Goal: Information Seeking & Learning: Learn about a topic

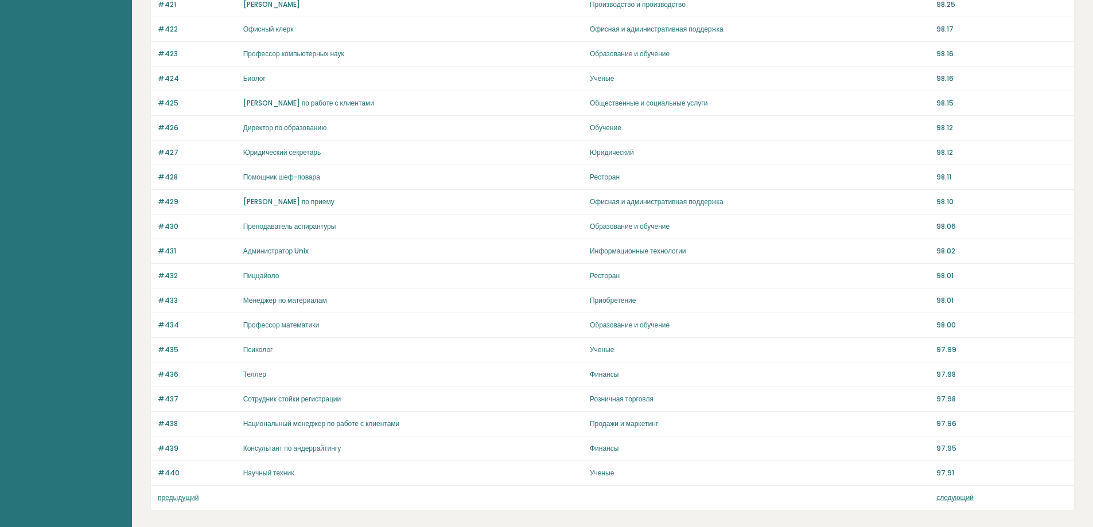
scroll to position [688, 0]
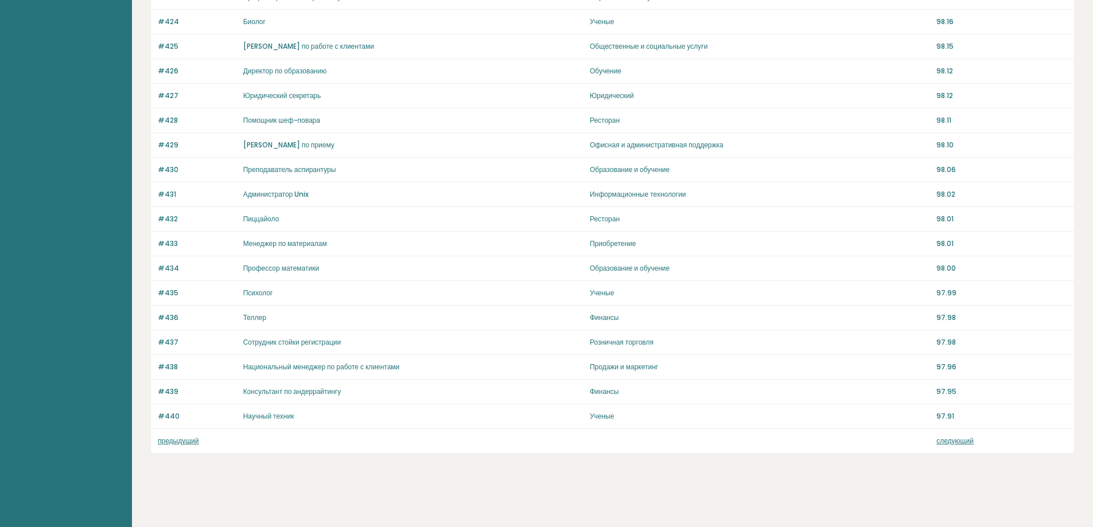
click at [962, 438] on font "следующий" at bounding box center [955, 441] width 37 height 10
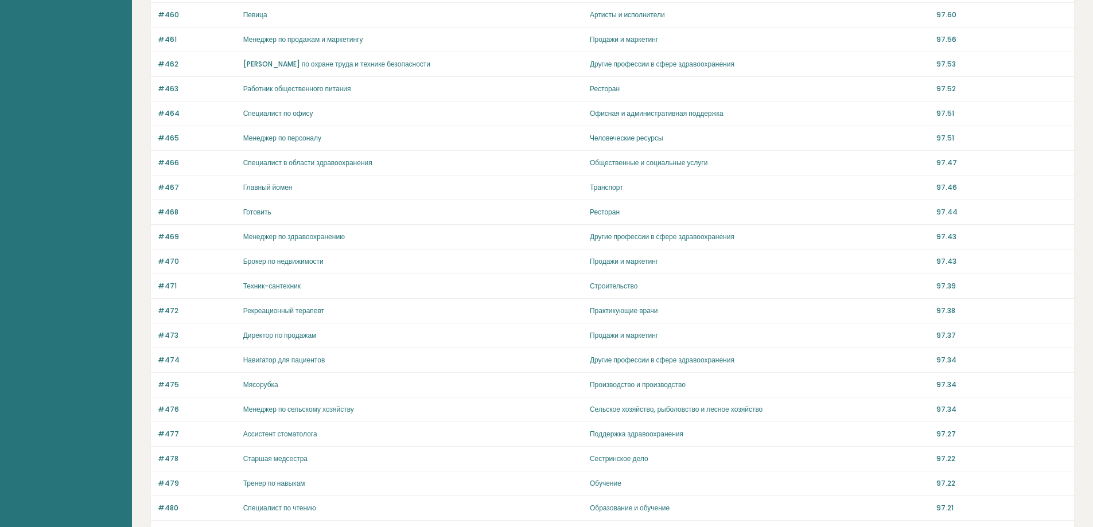
scroll to position [688, 0]
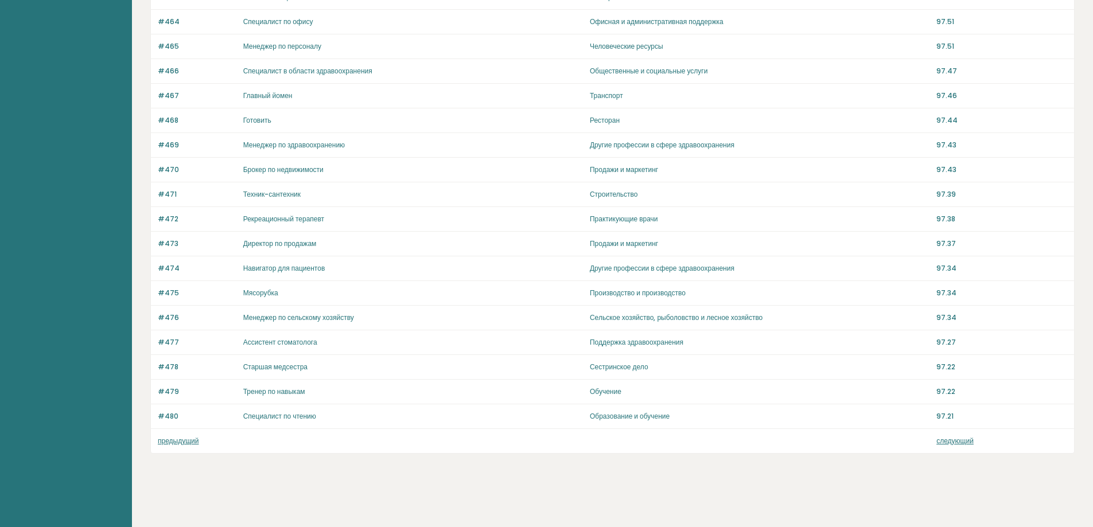
click at [964, 441] on font "следующий" at bounding box center [955, 441] width 37 height 10
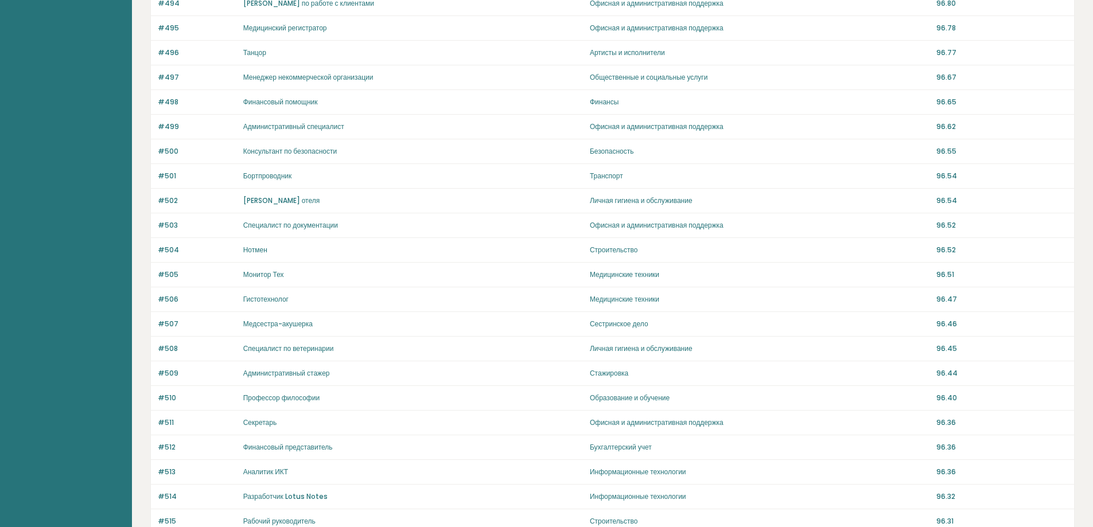
scroll to position [688, 0]
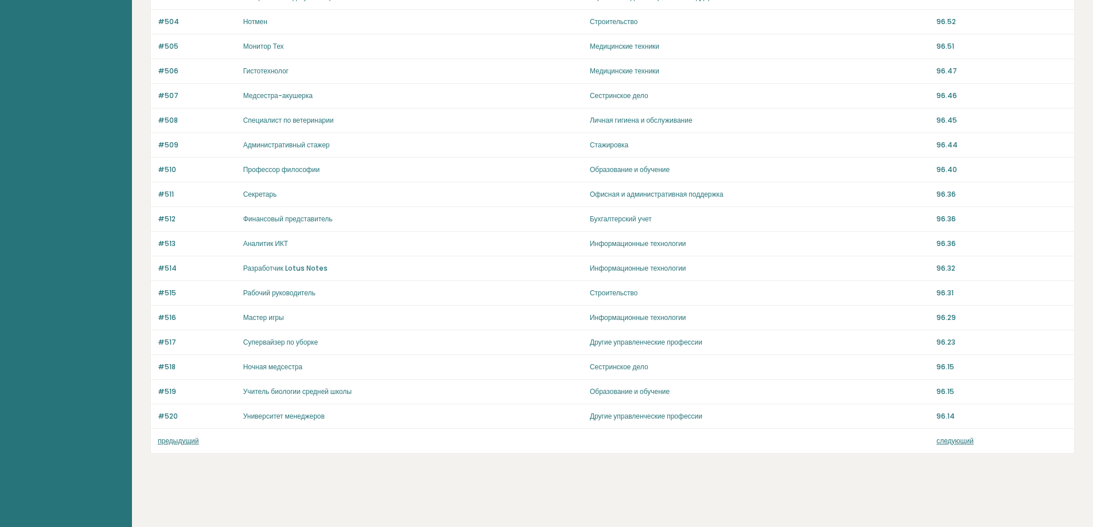
click at [187, 442] on font "предыдущий" at bounding box center [178, 441] width 41 height 10
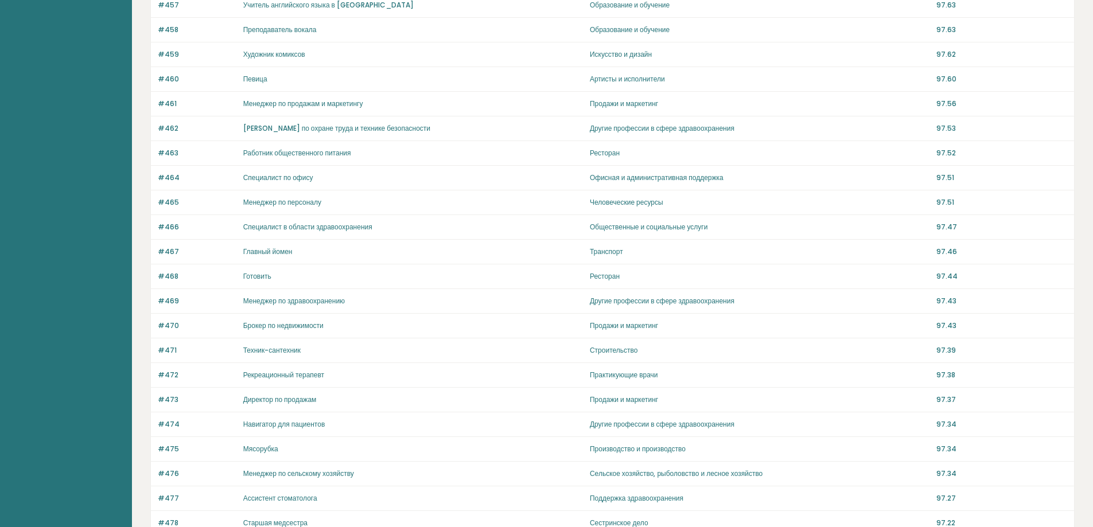
scroll to position [688, 0]
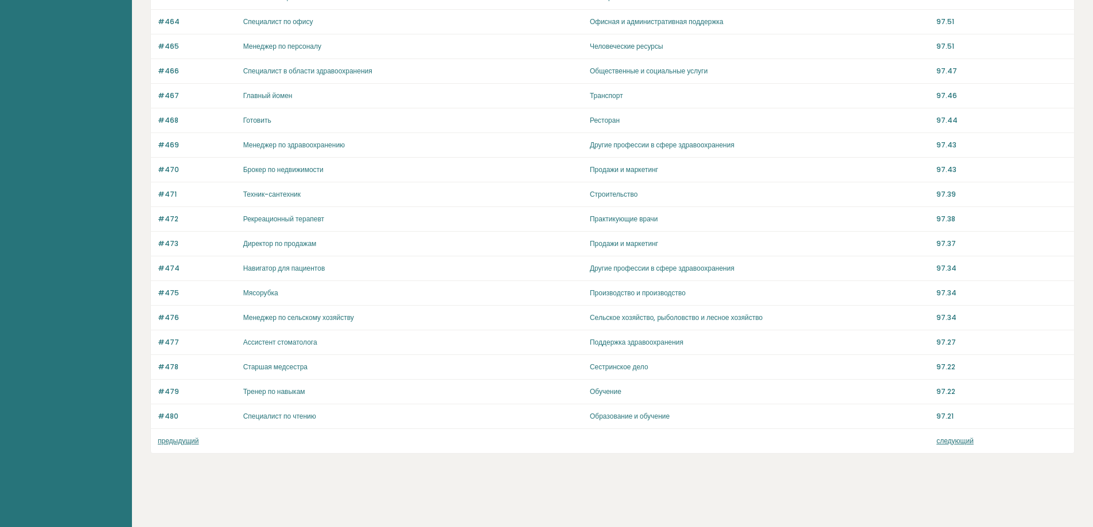
click at [184, 441] on font "предыдущий" at bounding box center [178, 441] width 41 height 10
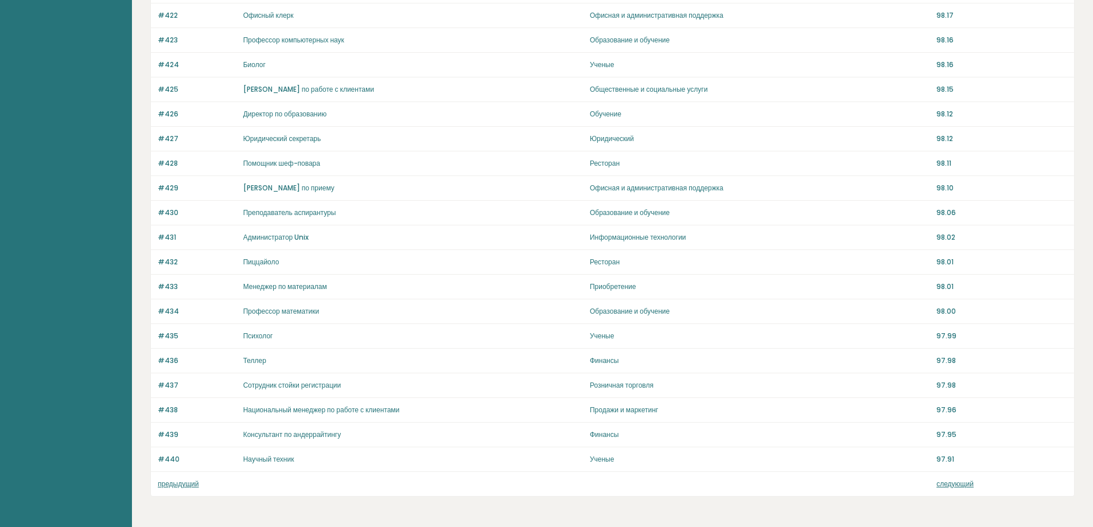
scroll to position [688, 0]
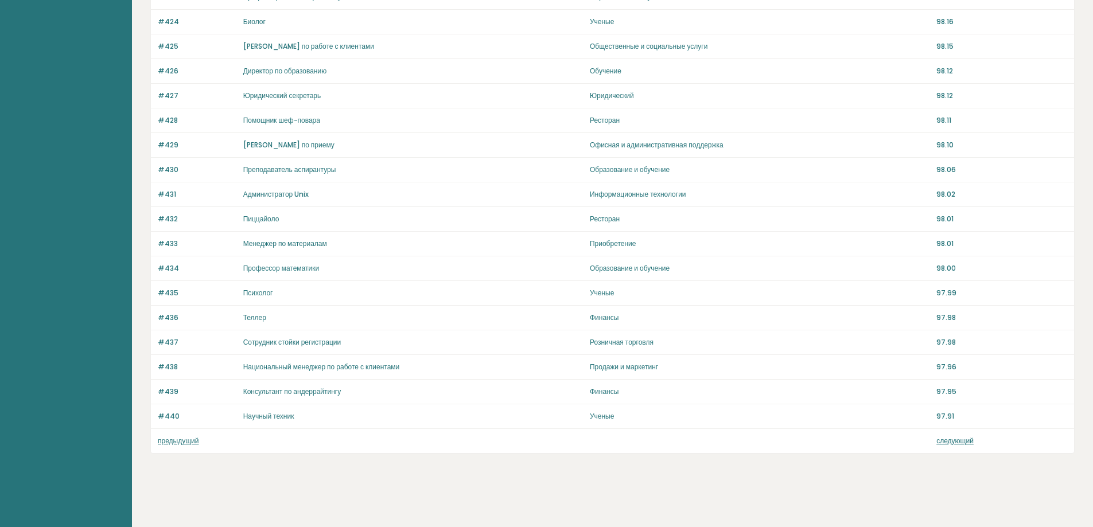
click at [186, 441] on font "предыдущий" at bounding box center [178, 441] width 41 height 10
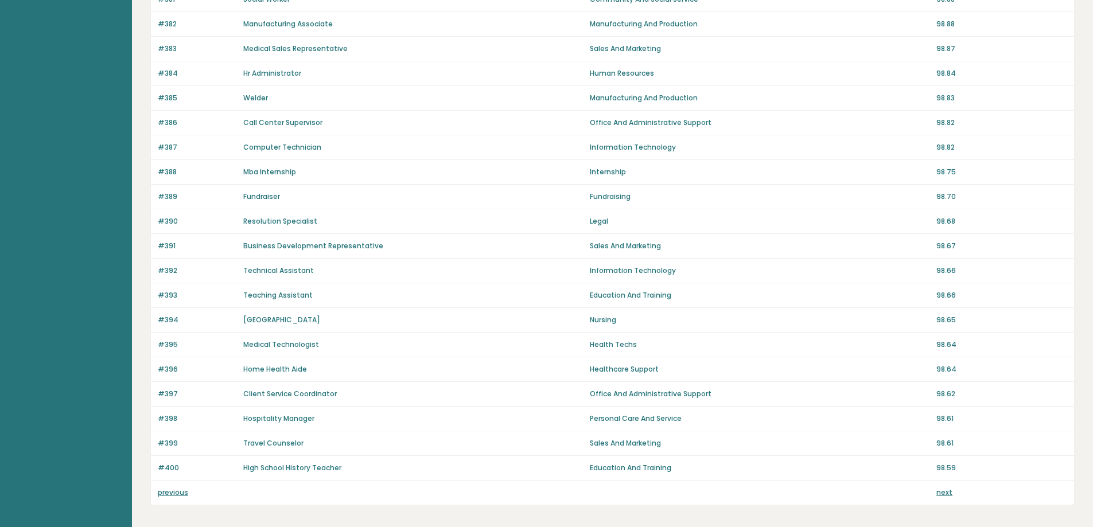
scroll to position [688, 0]
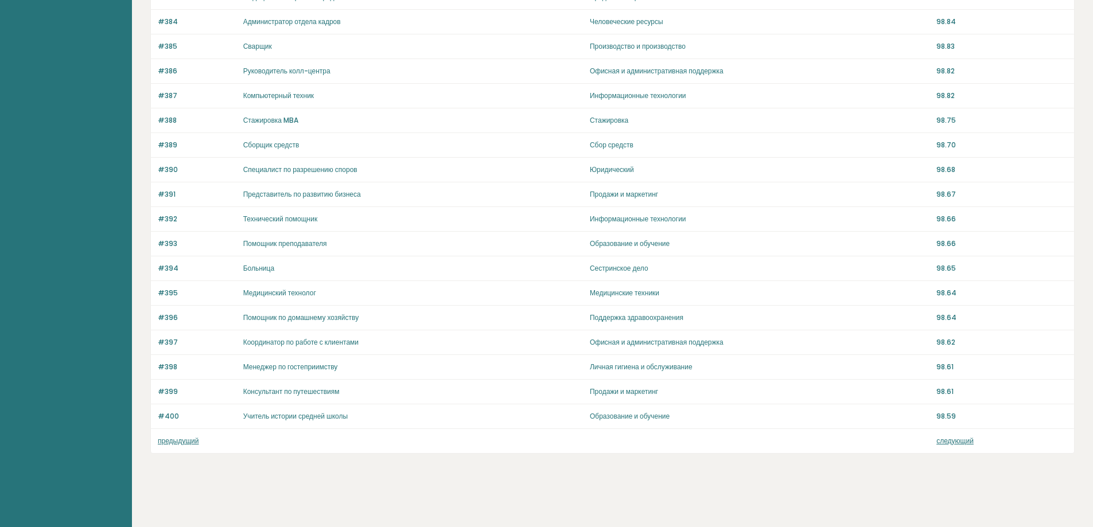
click at [180, 440] on font "предыдущий" at bounding box center [178, 441] width 41 height 10
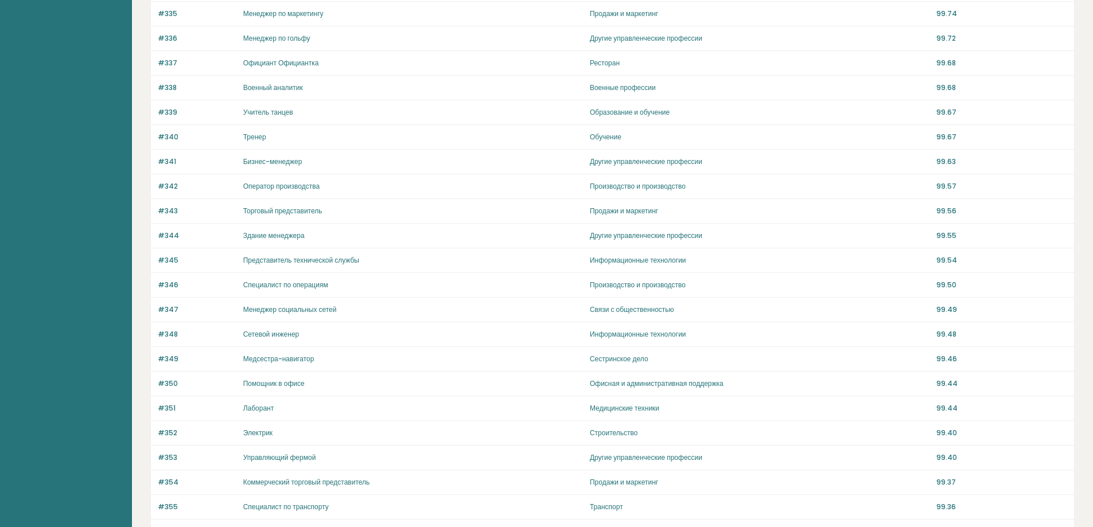
scroll to position [688, 0]
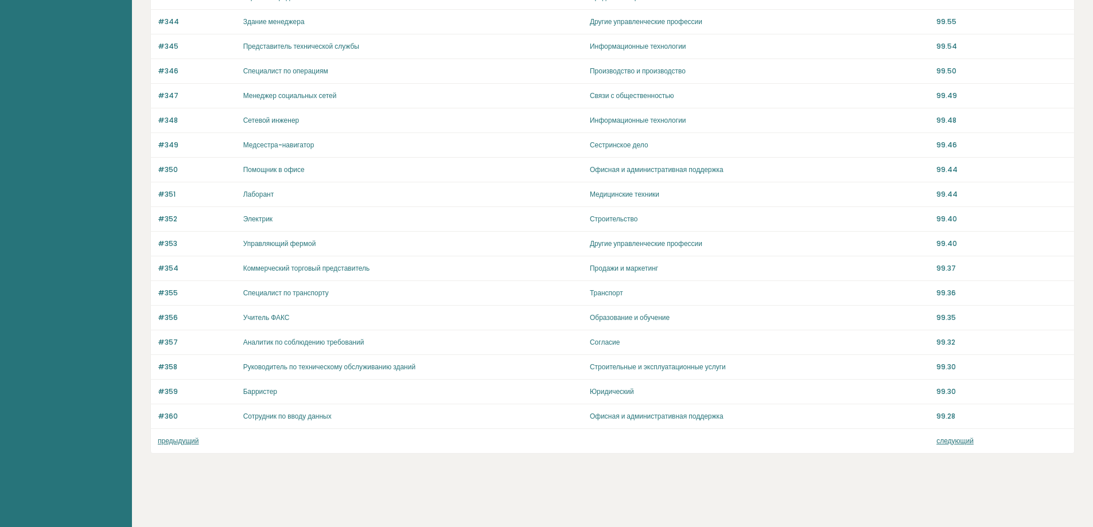
click at [180, 441] on font "предыдущий" at bounding box center [178, 441] width 41 height 10
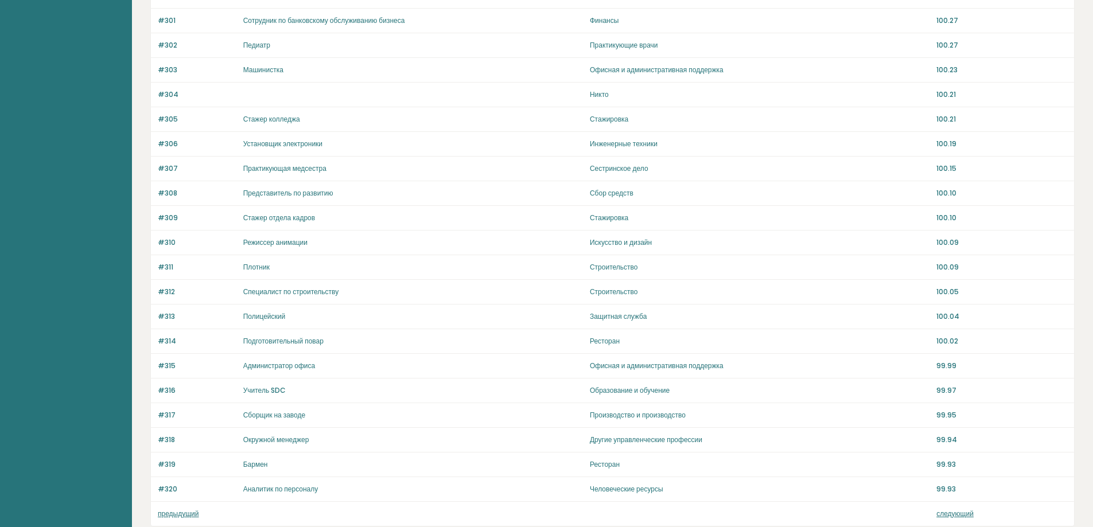
scroll to position [688, 0]
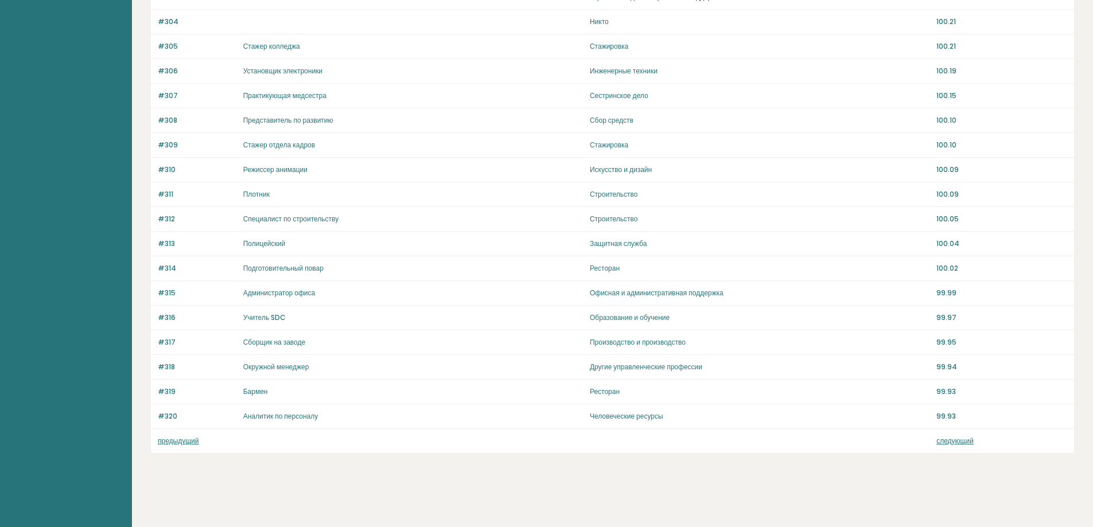
click at [178, 441] on font "предыдущий" at bounding box center [178, 441] width 41 height 10
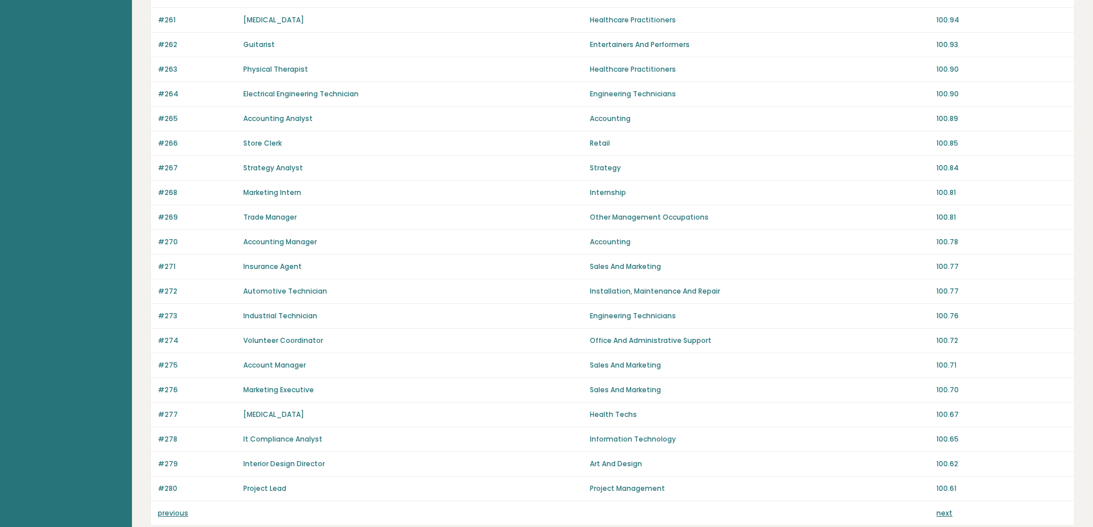
scroll to position [688, 0]
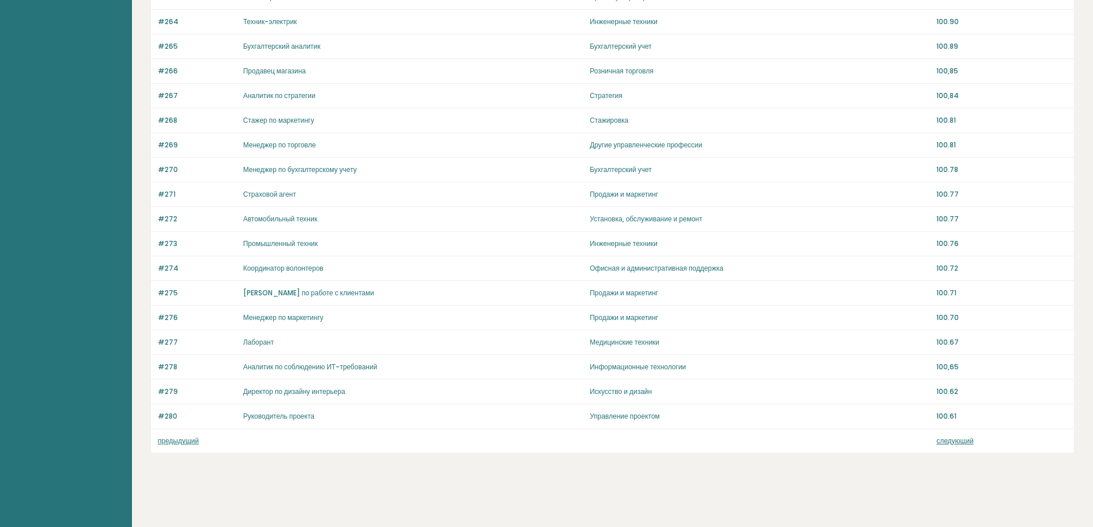
click at [178, 442] on font "предыдущий" at bounding box center [178, 441] width 41 height 10
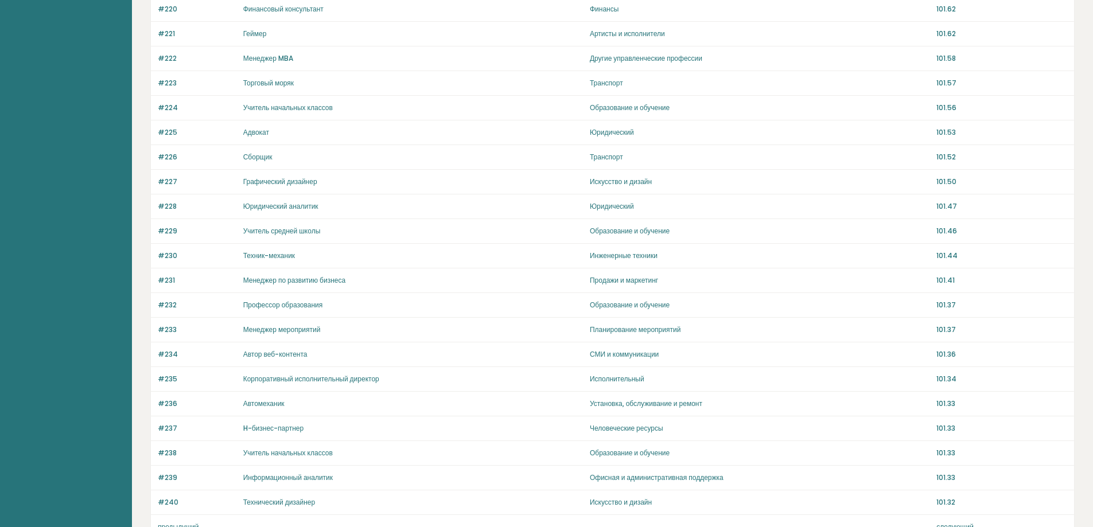
scroll to position [688, 0]
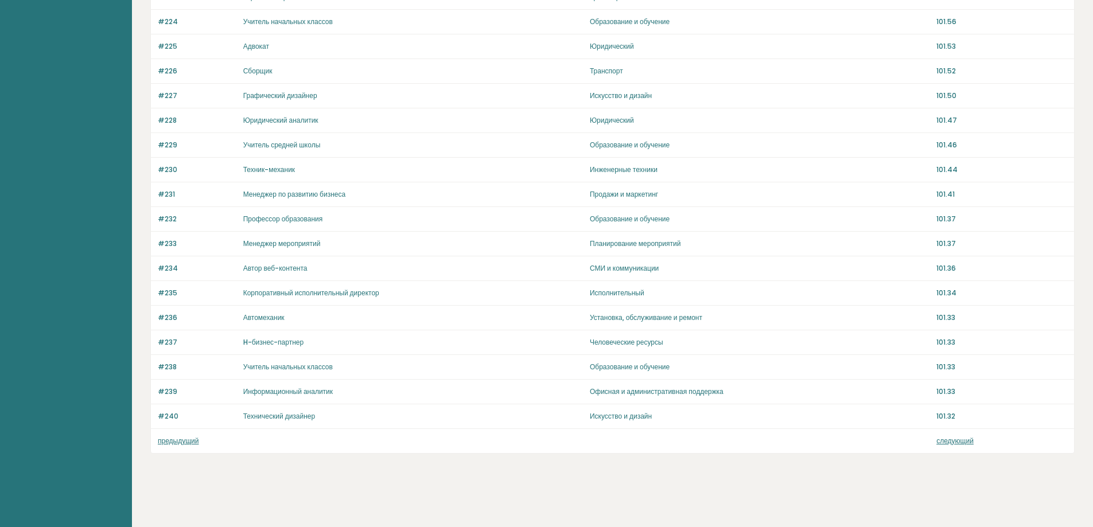
click at [178, 440] on font "предыдущий" at bounding box center [178, 441] width 41 height 10
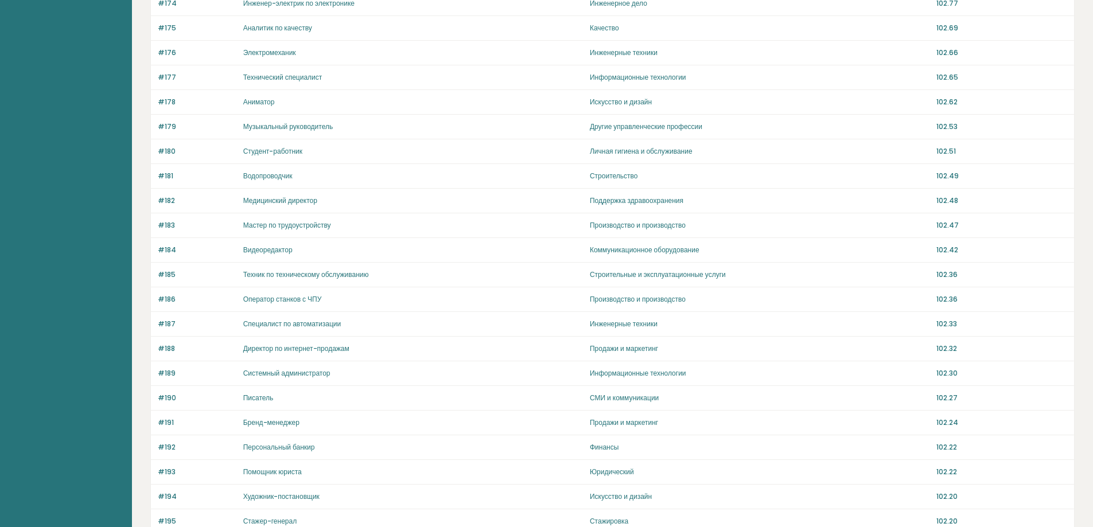
scroll to position [688, 0]
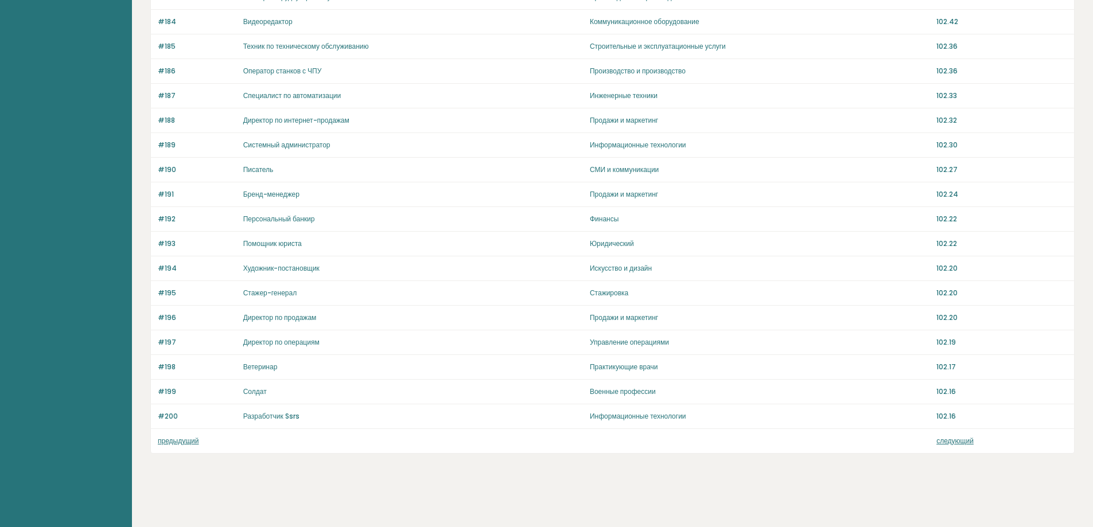
click at [180, 441] on font "предыдущий" at bounding box center [178, 441] width 41 height 10
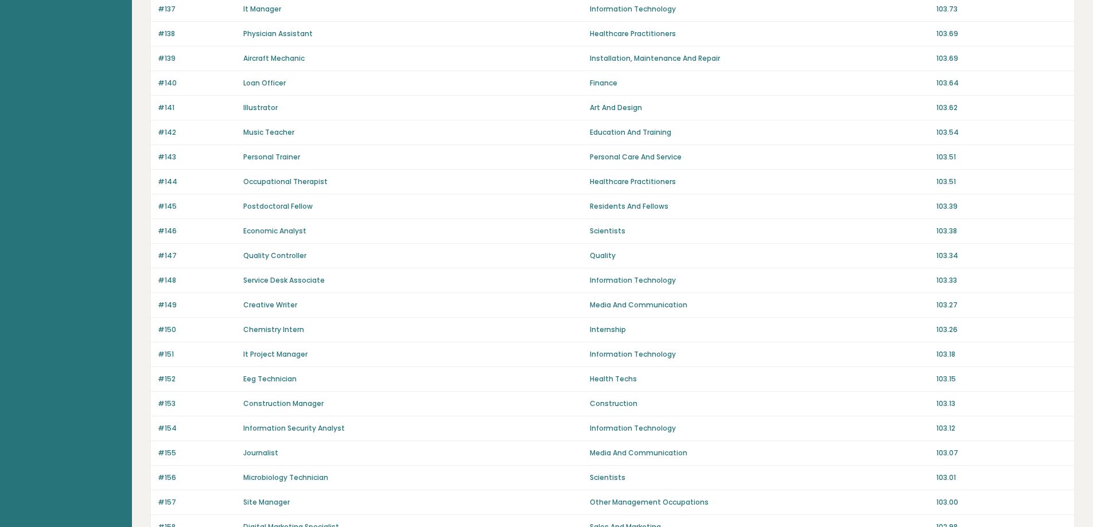
scroll to position [688, 0]
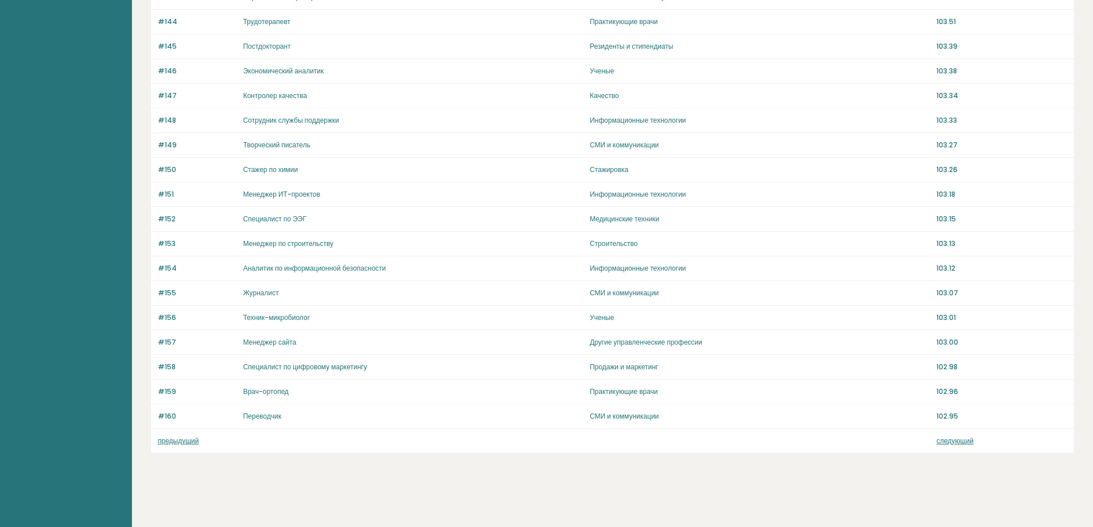
click at [179, 442] on font "предыдущий" at bounding box center [178, 441] width 41 height 10
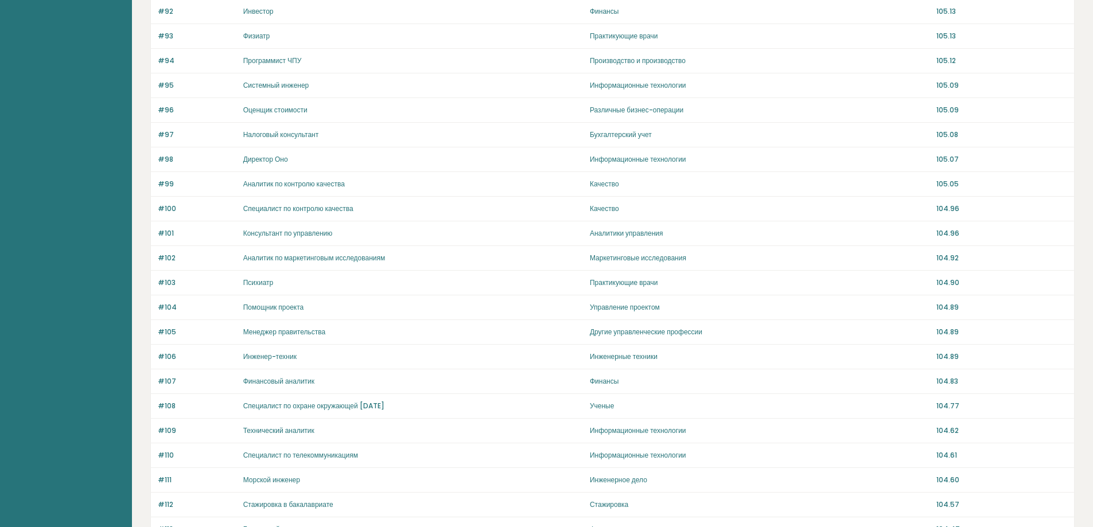
scroll to position [688, 0]
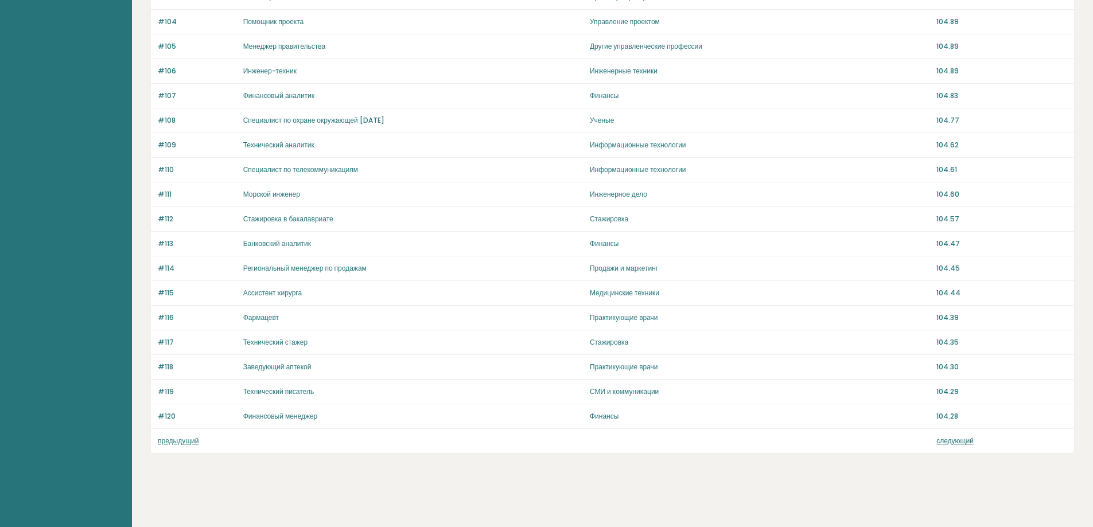
click at [179, 442] on font "предыдущий" at bounding box center [178, 441] width 41 height 10
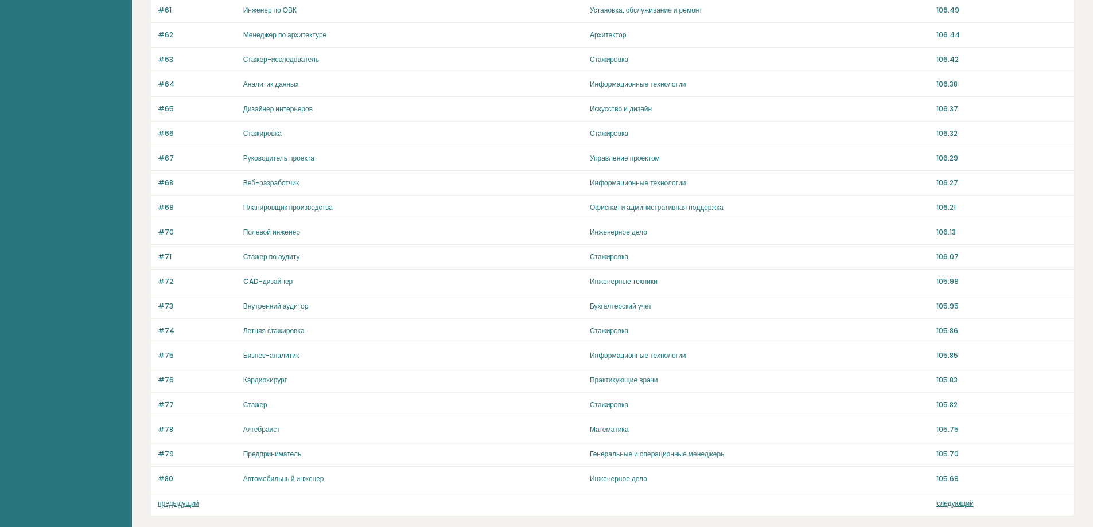
scroll to position [688, 0]
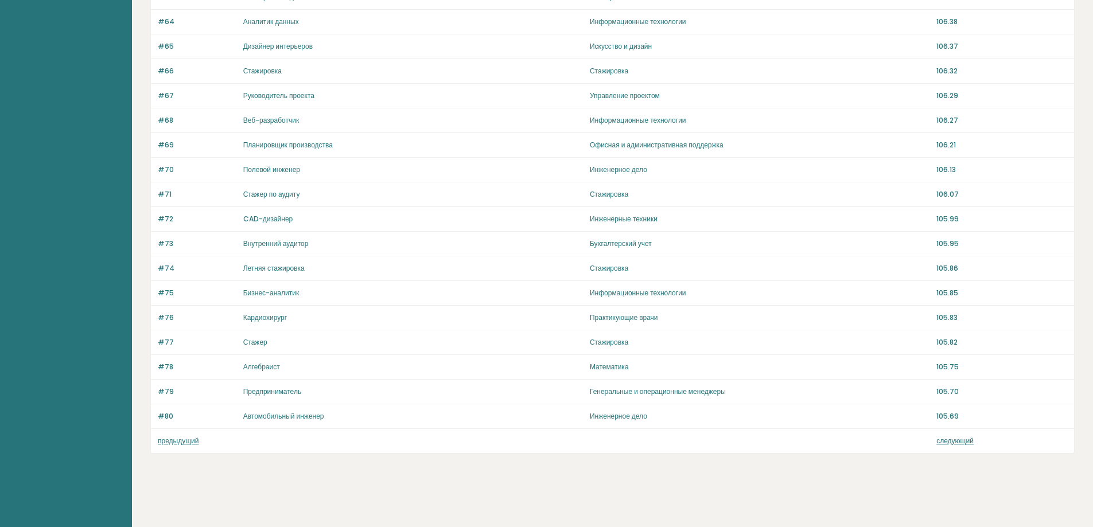
click at [180, 444] on font "предыдущий" at bounding box center [178, 441] width 41 height 10
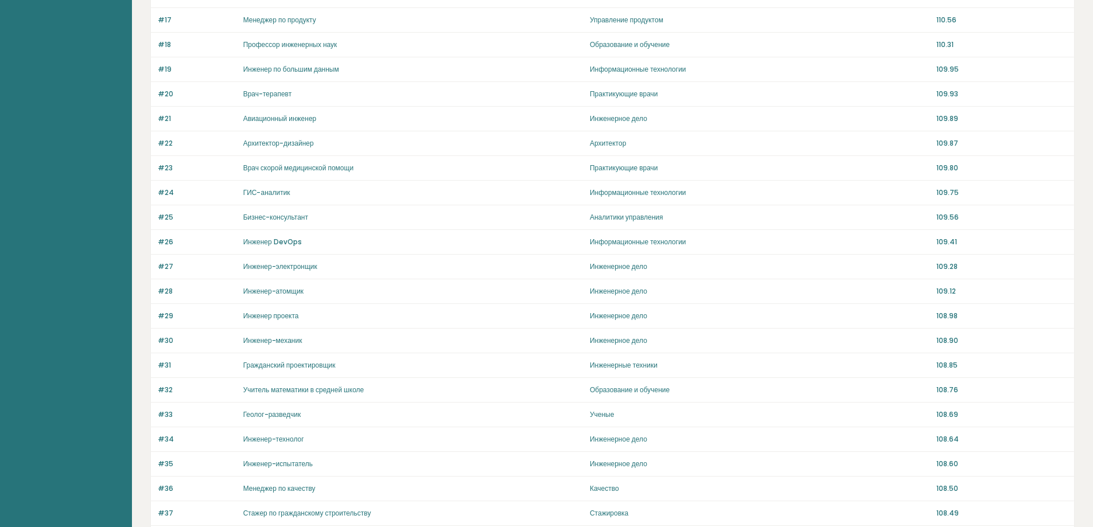
scroll to position [688, 0]
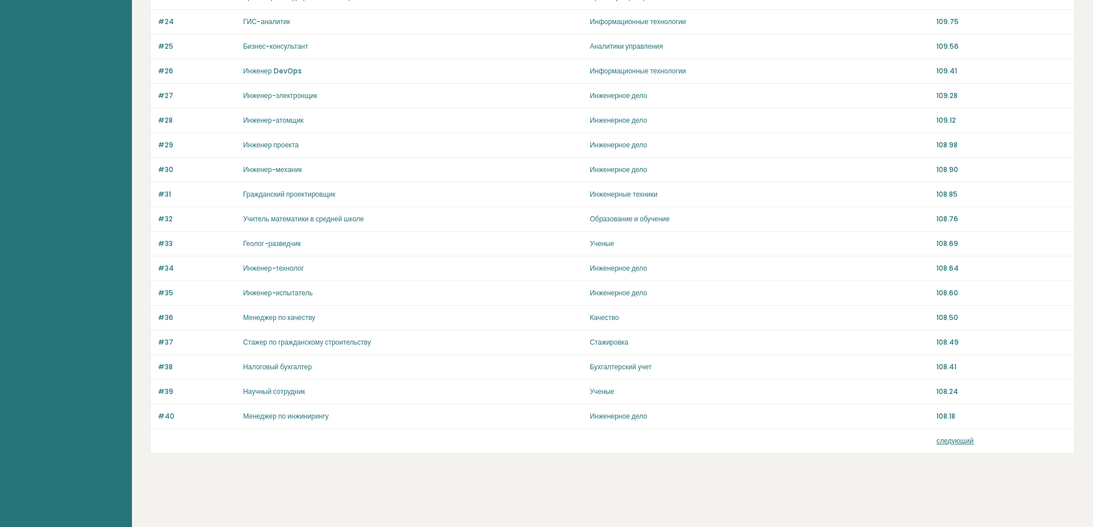
drag, startPoint x: 1004, startPoint y: 233, endPoint x: 1016, endPoint y: 235, distance: 12.7
click at [1011, 234] on div "#33 Геолог-разведчик Ученые 108.69" at bounding box center [612, 244] width 923 height 25
click at [956, 442] on font "следующий" at bounding box center [955, 441] width 37 height 10
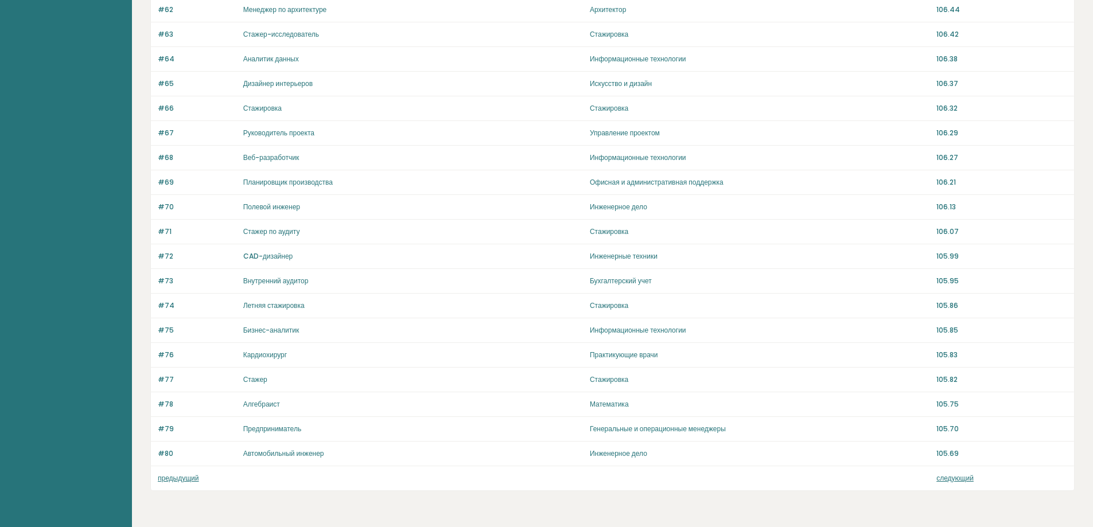
scroll to position [688, 0]
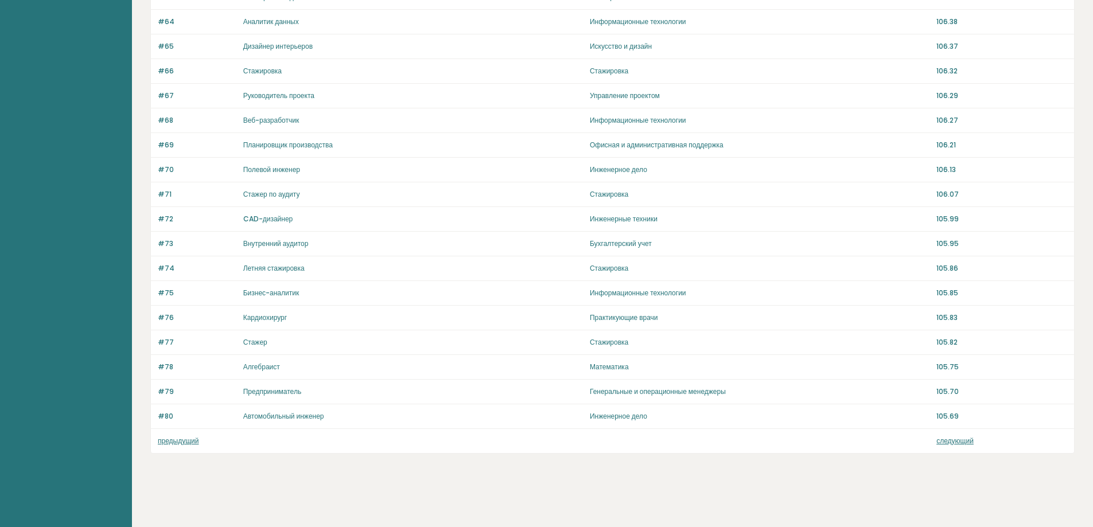
click at [963, 441] on font "следующий" at bounding box center [955, 441] width 37 height 10
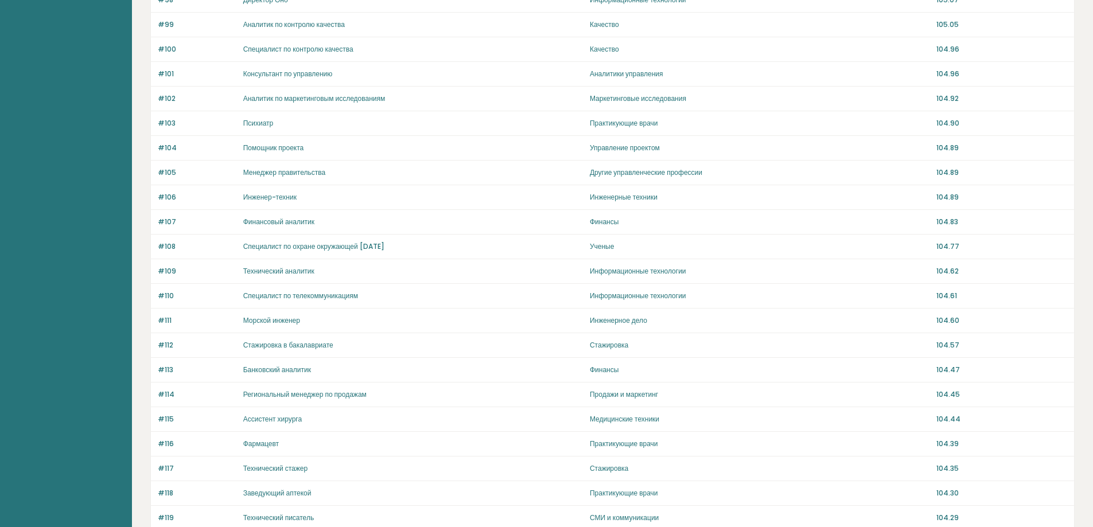
scroll to position [688, 0]
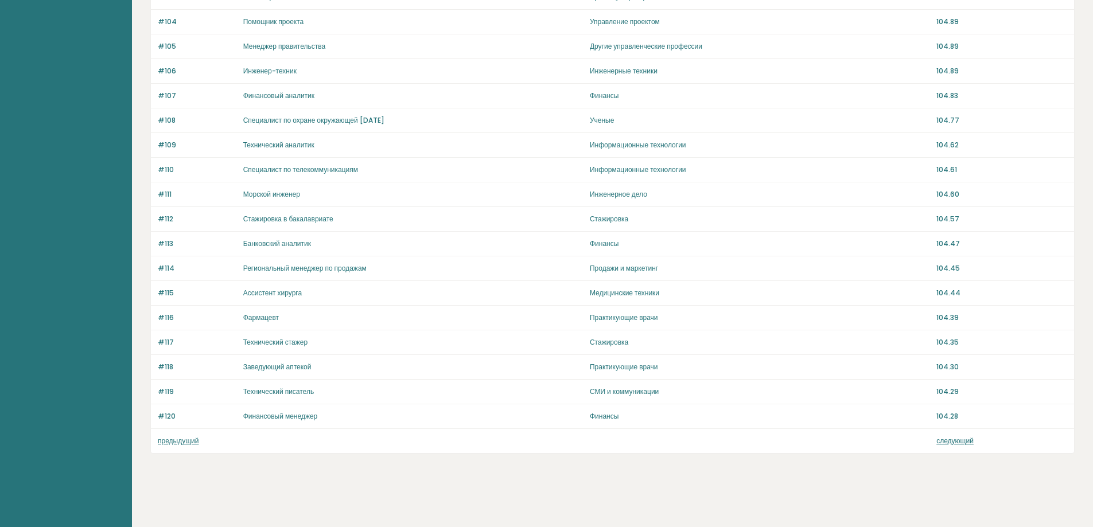
click at [960, 440] on font "следующий" at bounding box center [955, 441] width 37 height 10
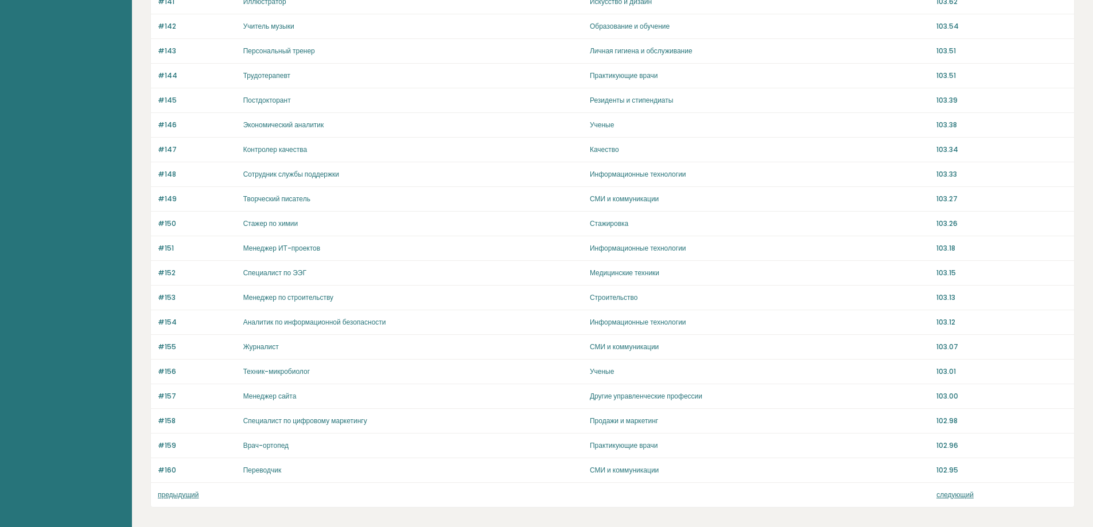
scroll to position [688, 0]
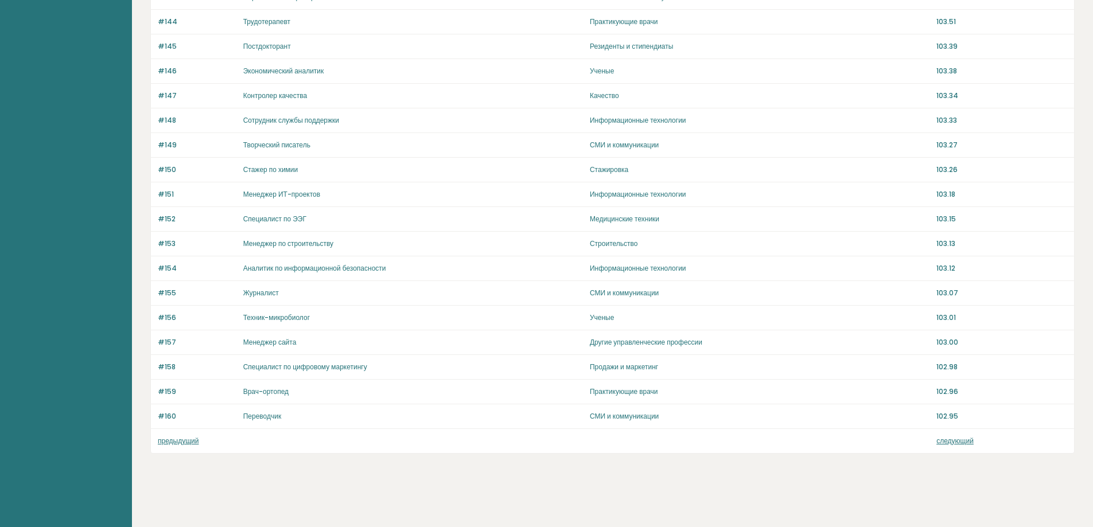
click at [954, 441] on font "следующий" at bounding box center [955, 441] width 37 height 10
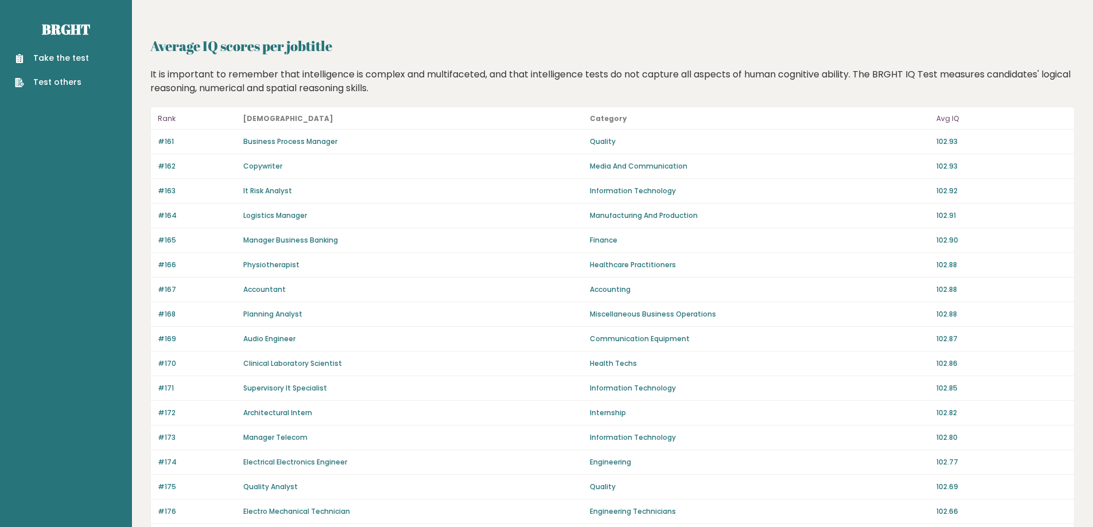
click at [1060, 274] on div "#166 Physiotherapist Healthcare Practitioners 102.88" at bounding box center [612, 265] width 923 height 25
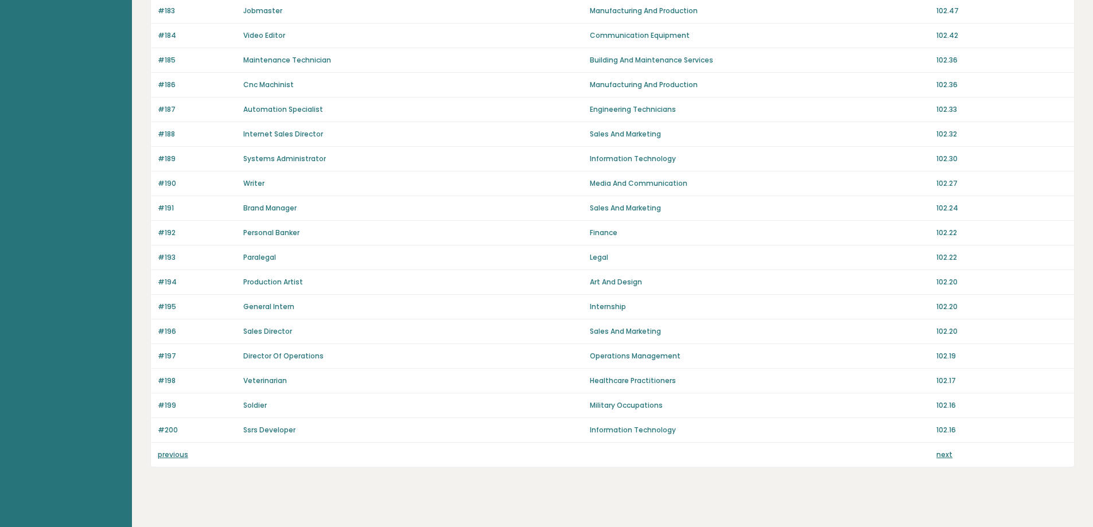
scroll to position [688, 0]
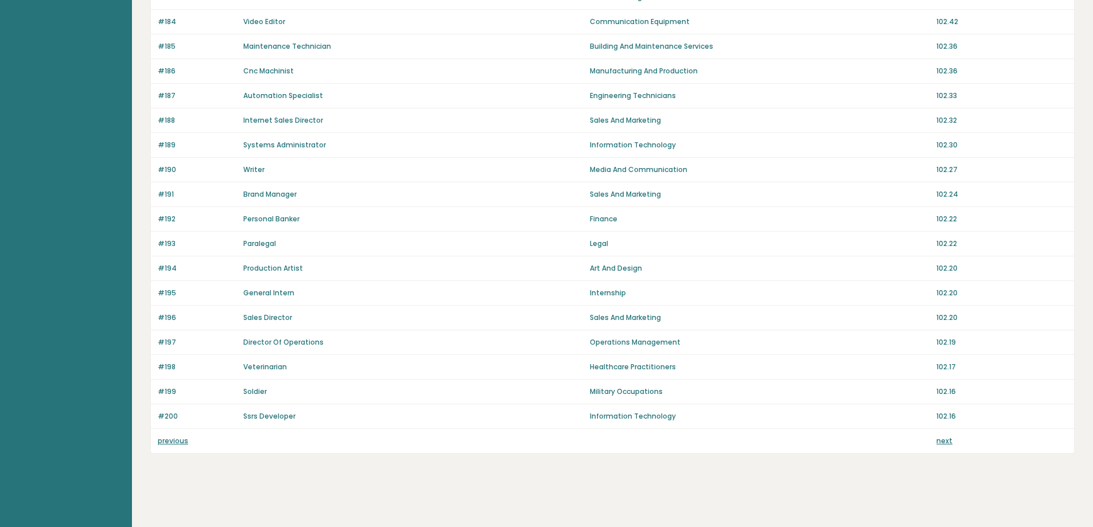
click at [169, 440] on link "previous" at bounding box center [173, 441] width 30 height 10
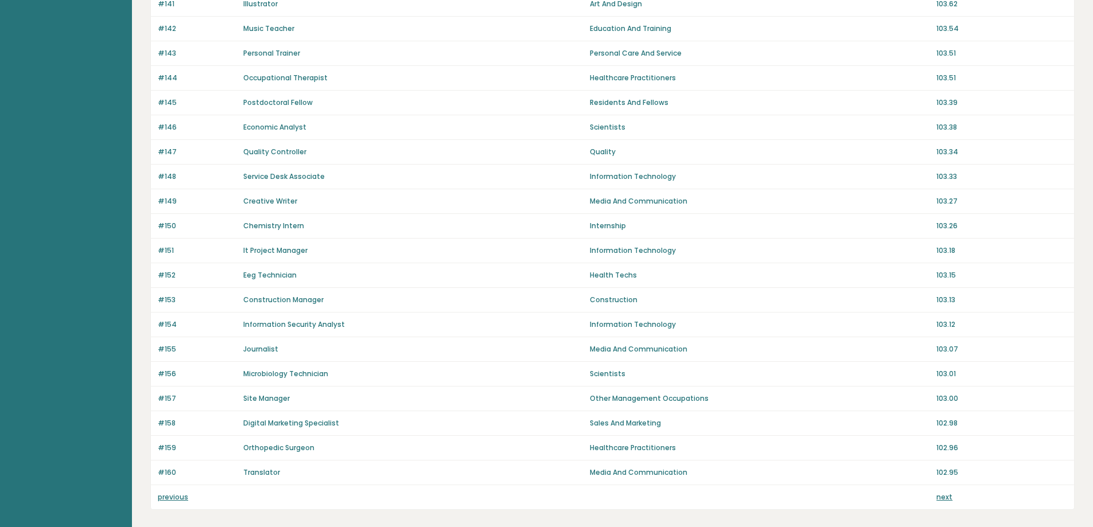
scroll to position [688, 0]
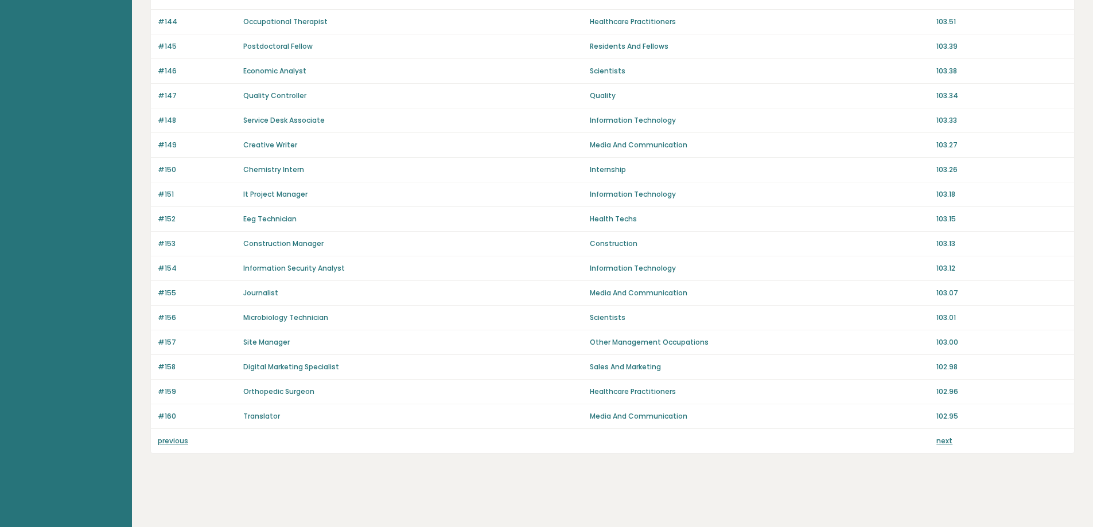
click at [173, 438] on link "previous" at bounding box center [173, 441] width 30 height 10
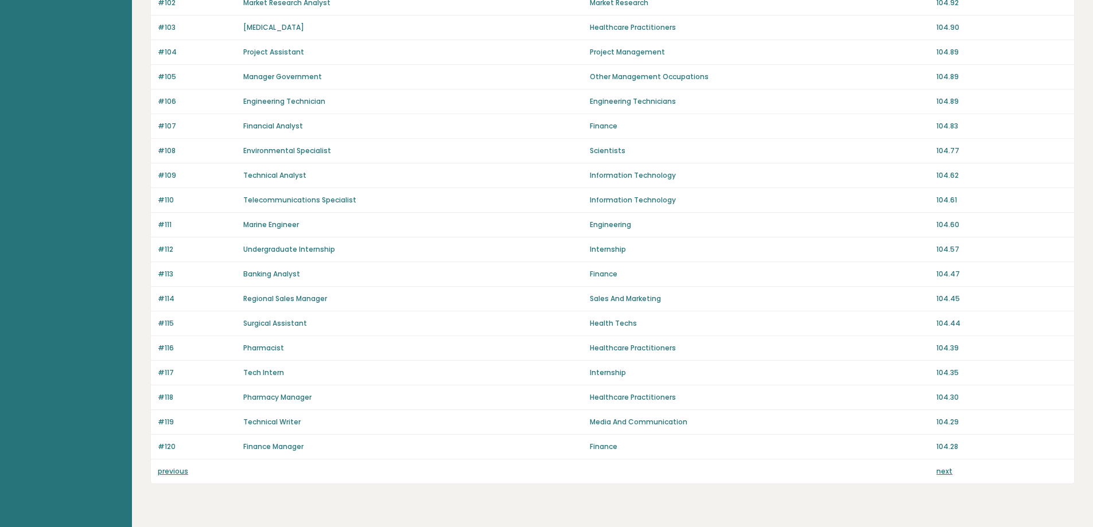
scroll to position [688, 0]
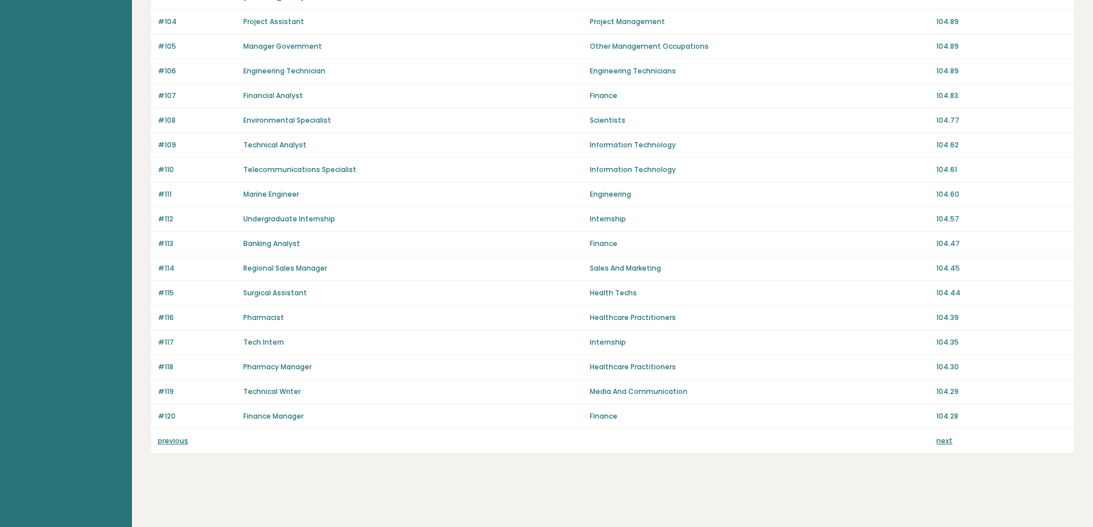
click at [174, 444] on link "previous" at bounding box center [173, 441] width 30 height 10
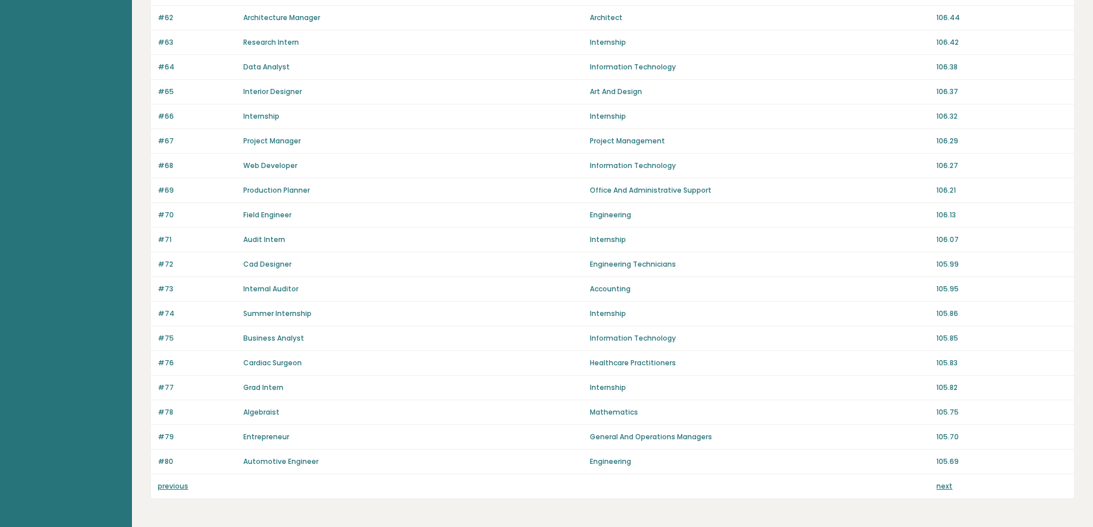
scroll to position [688, 0]
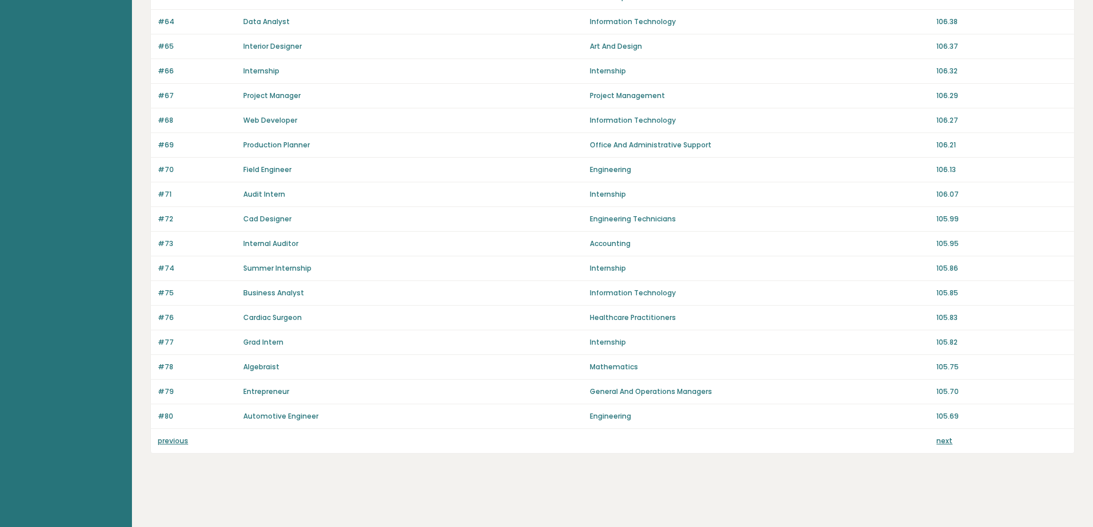
click at [945, 440] on link "next" at bounding box center [945, 441] width 16 height 10
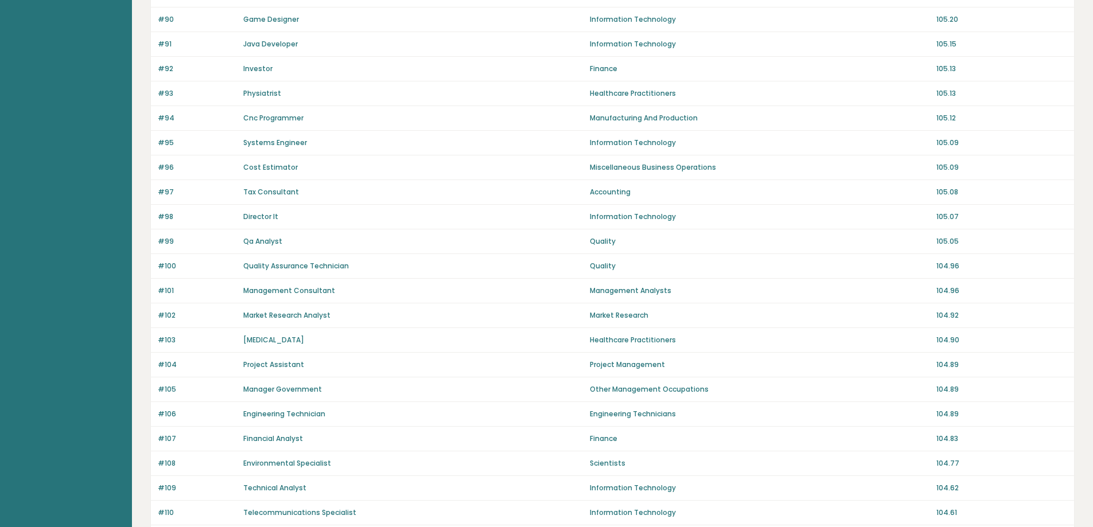
scroll to position [688, 0]
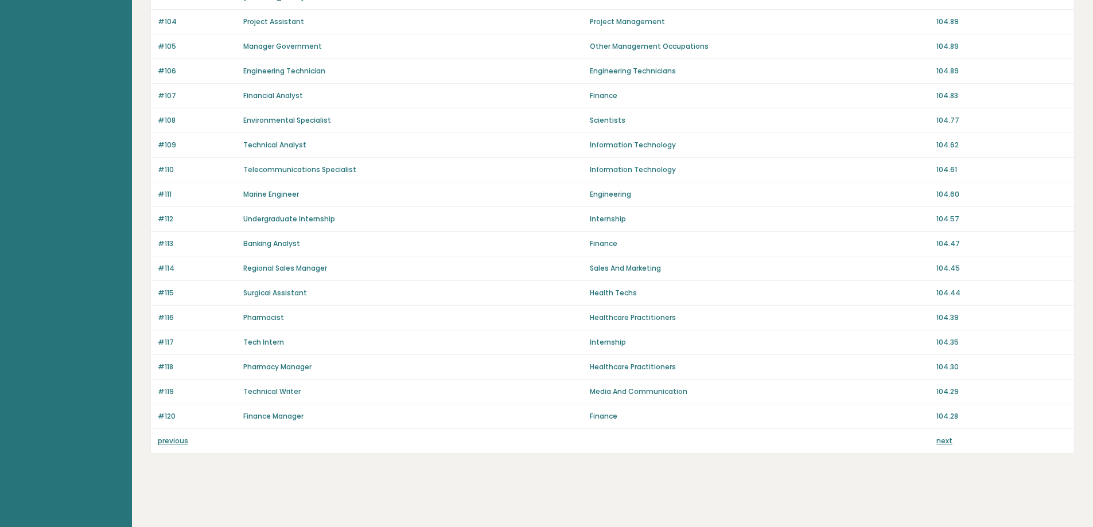
click at [945, 442] on link "next" at bounding box center [945, 441] width 16 height 10
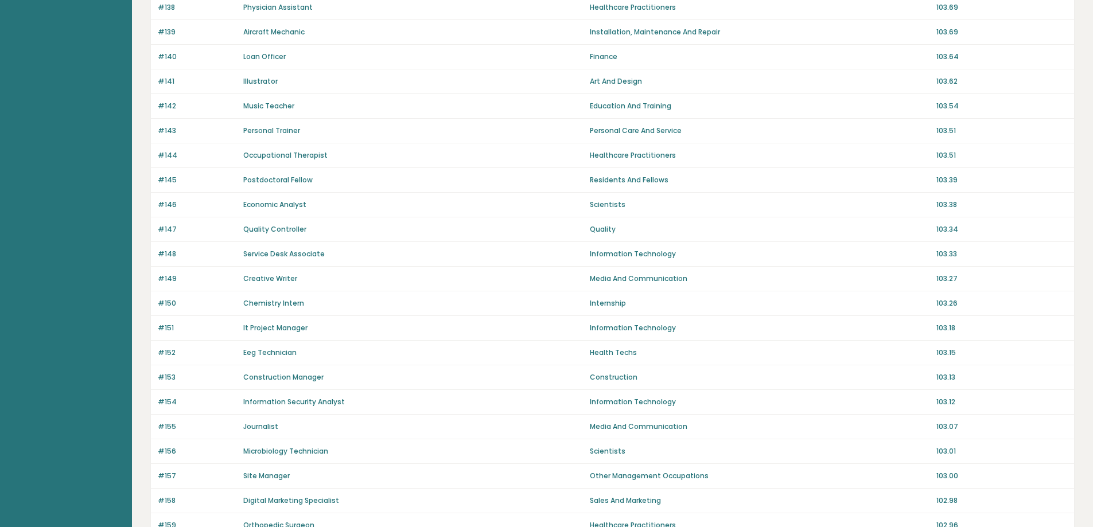
scroll to position [688, 0]
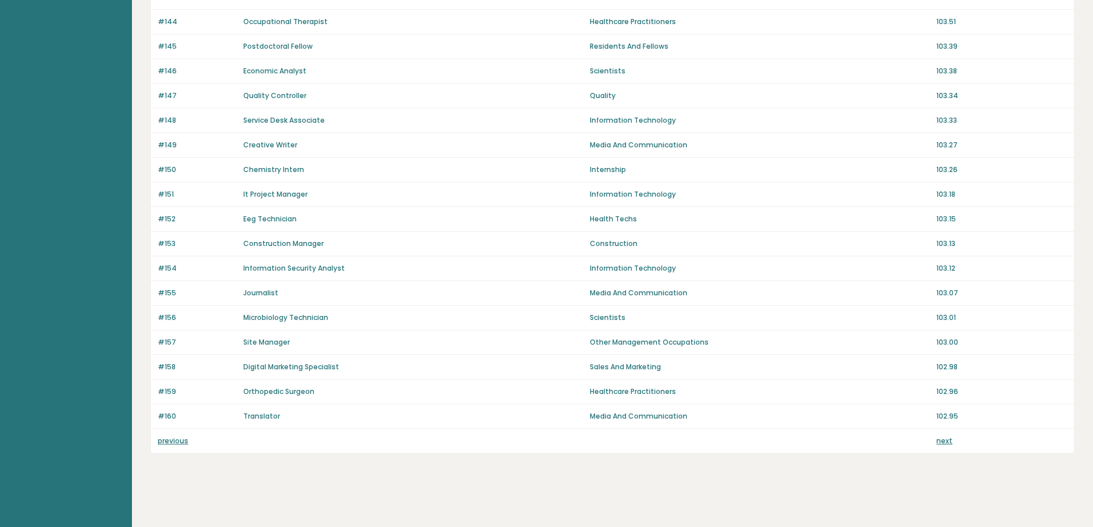
click at [947, 442] on link "next" at bounding box center [945, 441] width 16 height 10
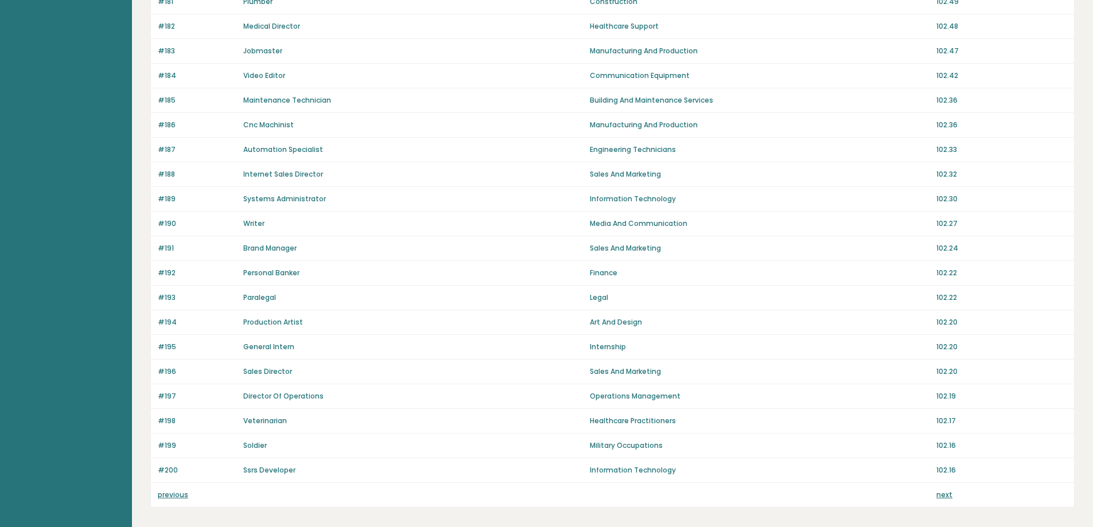
scroll to position [688, 0]
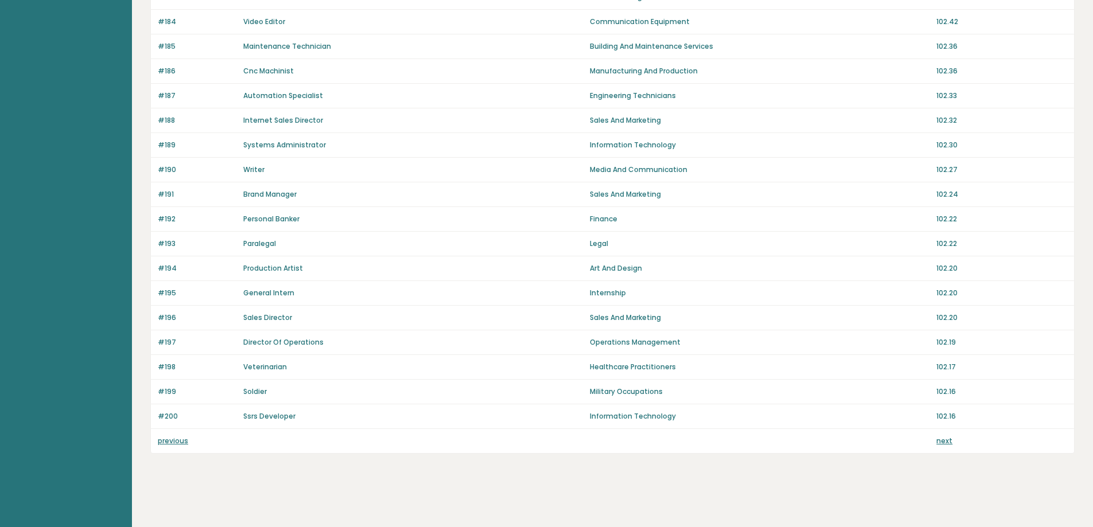
click at [946, 444] on link "next" at bounding box center [945, 441] width 16 height 10
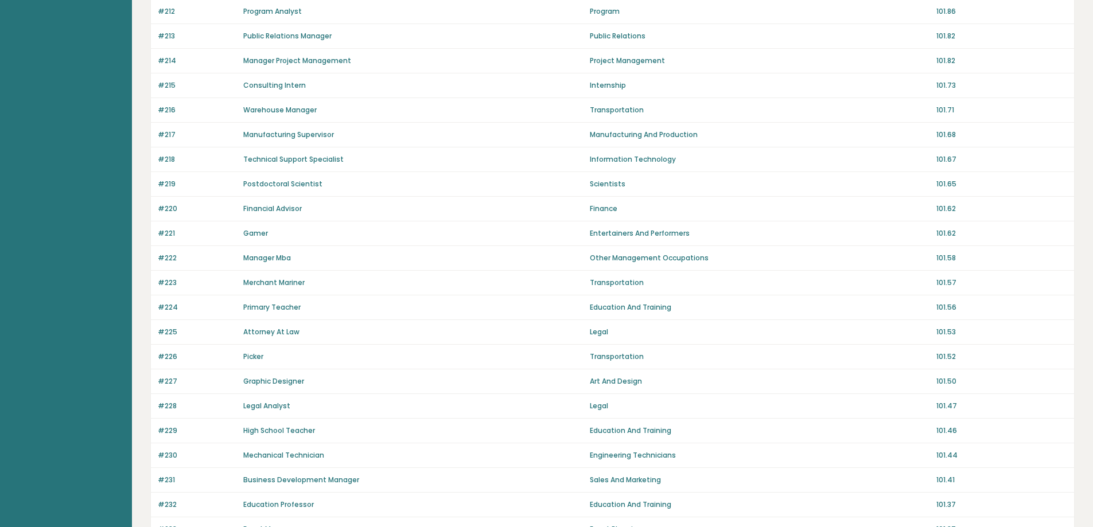
scroll to position [688, 0]
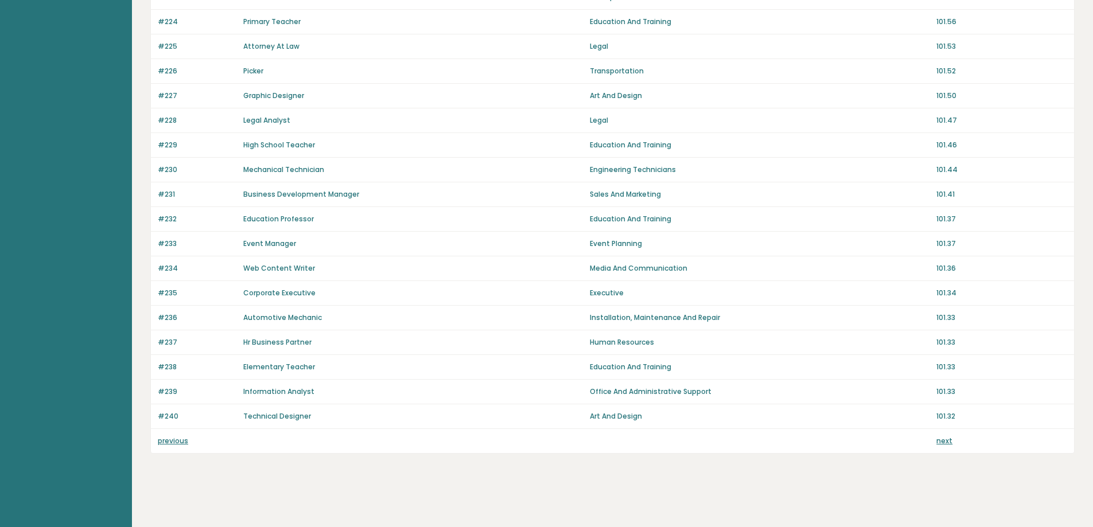
click at [946, 439] on link "next" at bounding box center [945, 441] width 16 height 10
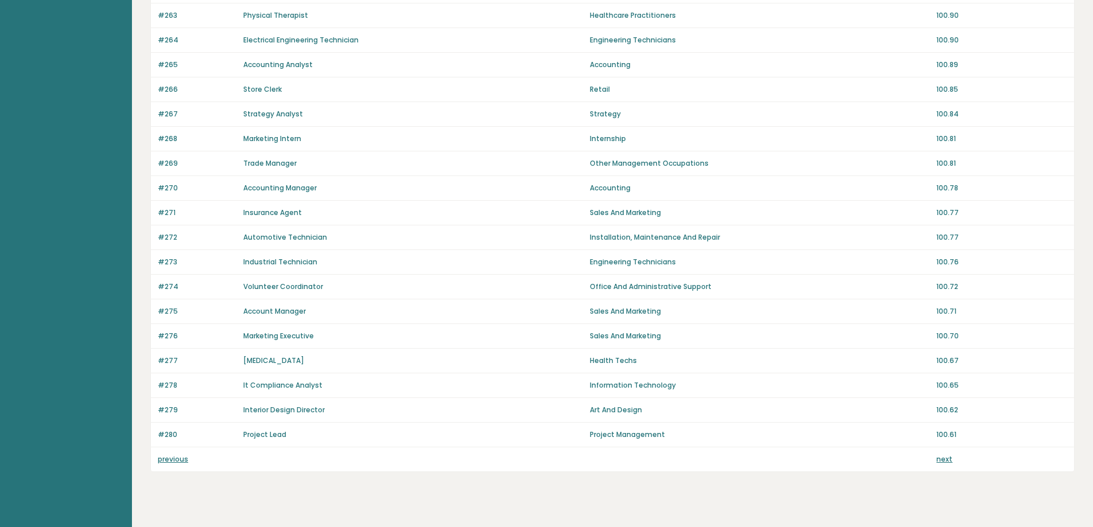
scroll to position [688, 0]
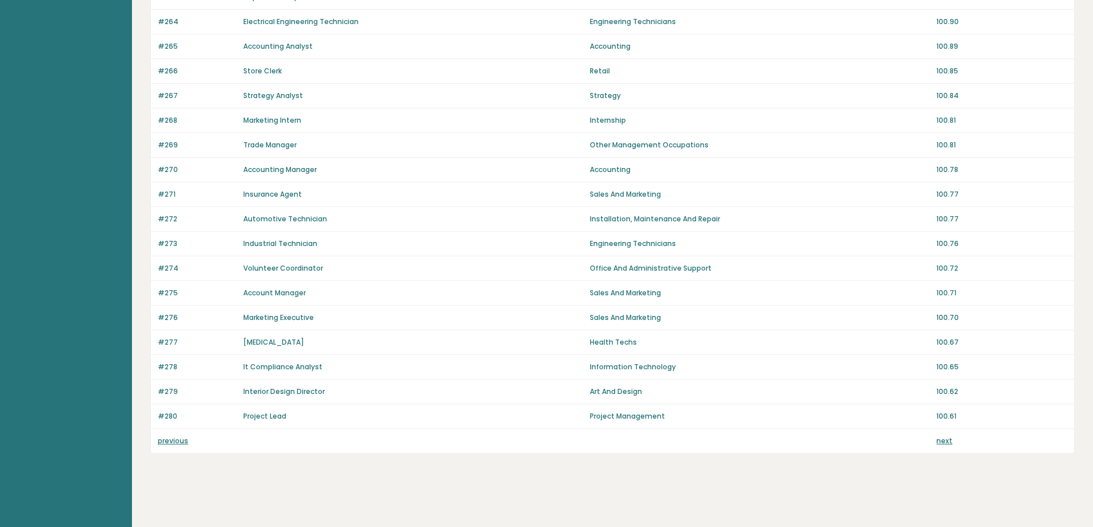
click at [946, 444] on link "next" at bounding box center [945, 441] width 16 height 10
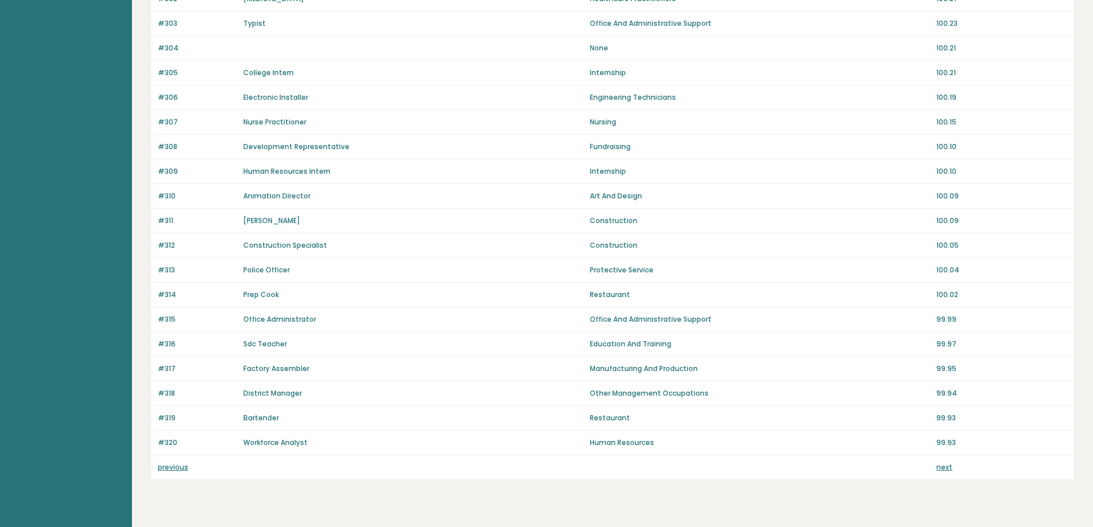
scroll to position [688, 0]
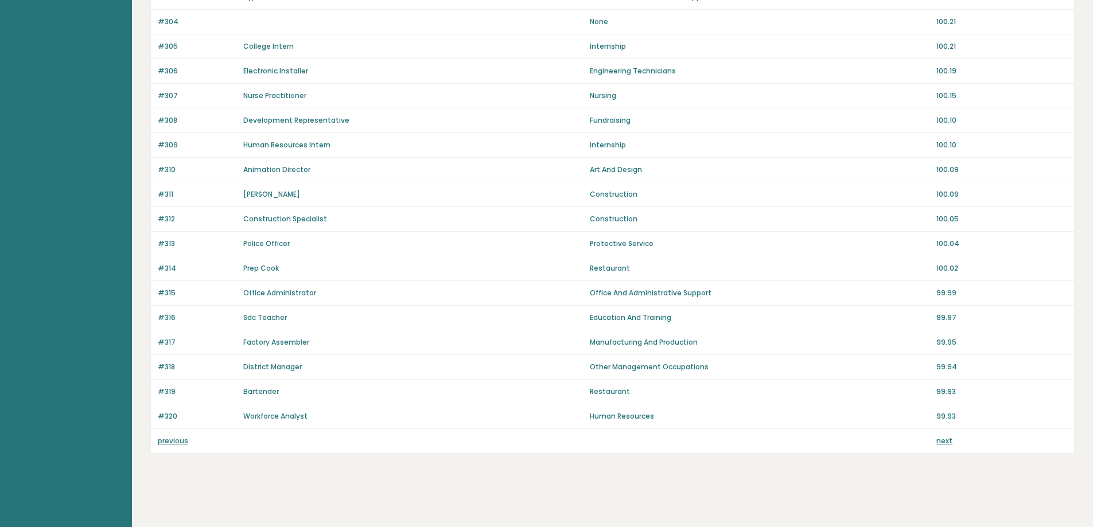
click at [943, 444] on link "next" at bounding box center [945, 441] width 16 height 10
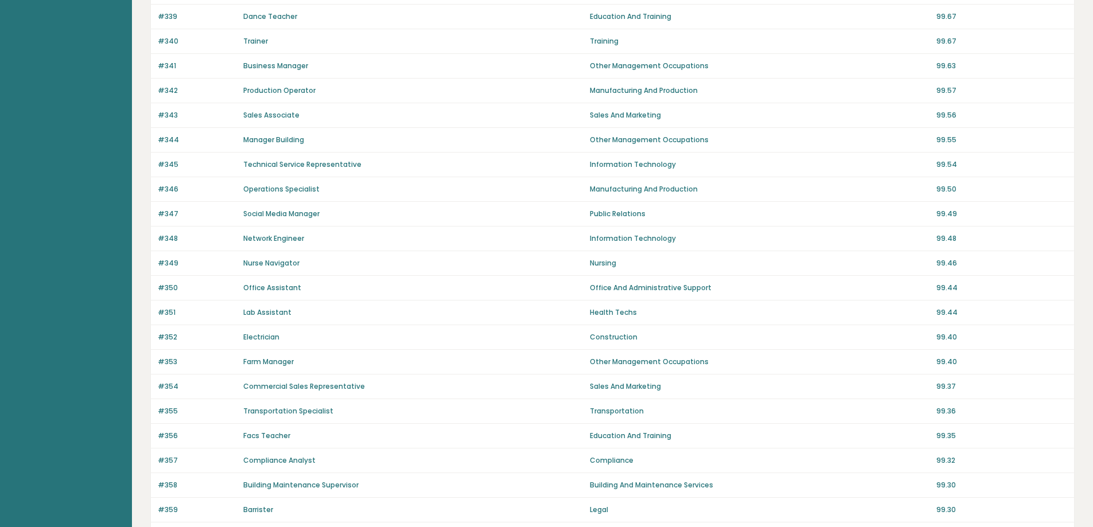
scroll to position [688, 0]
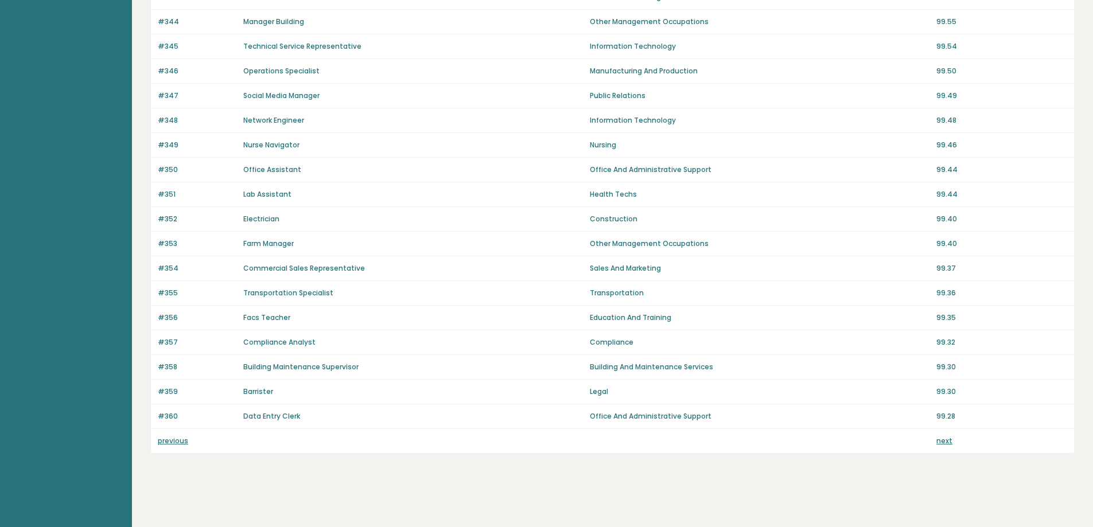
click at [176, 441] on link "previous" at bounding box center [173, 441] width 30 height 10
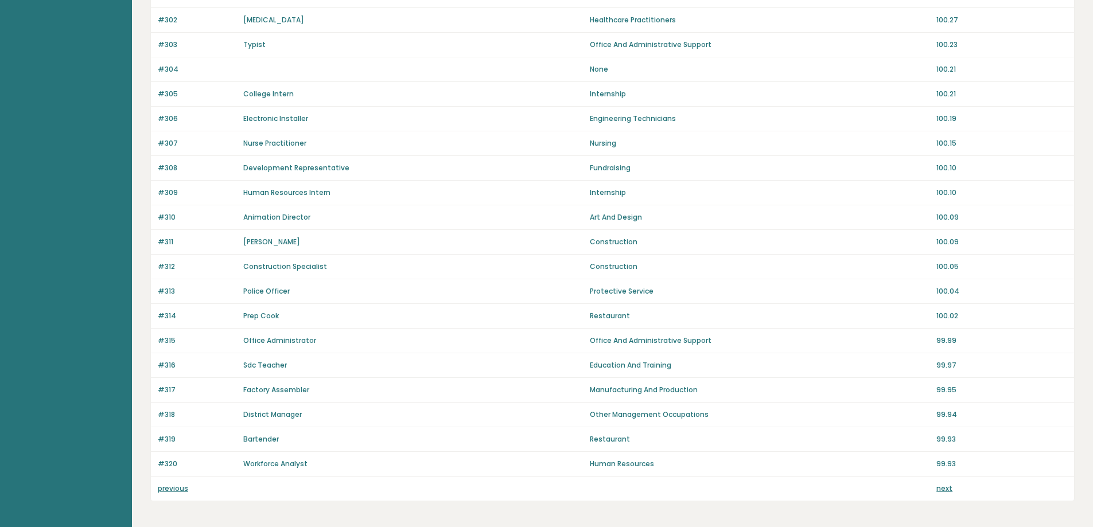
scroll to position [688, 0]
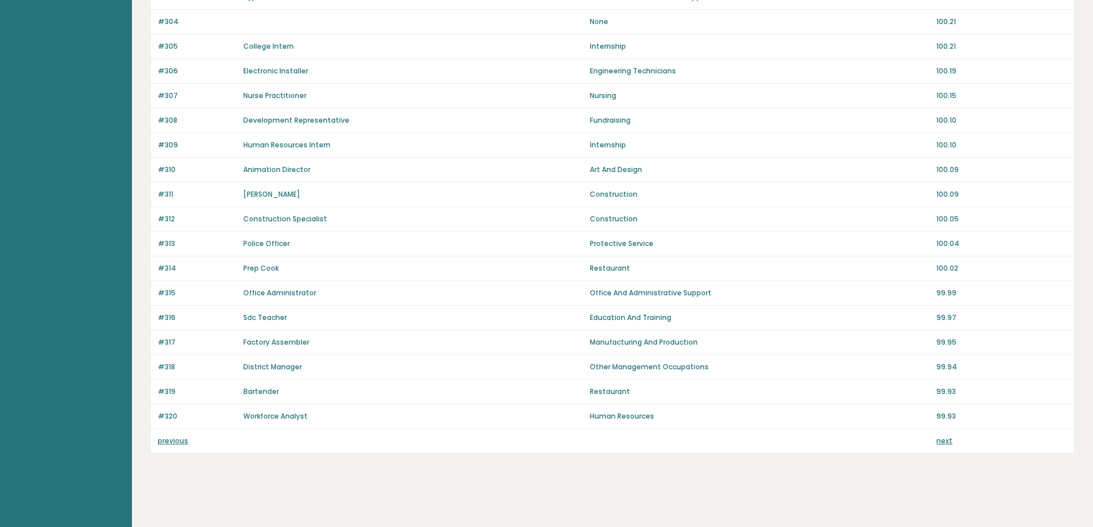
click at [178, 440] on link "previous" at bounding box center [173, 441] width 30 height 10
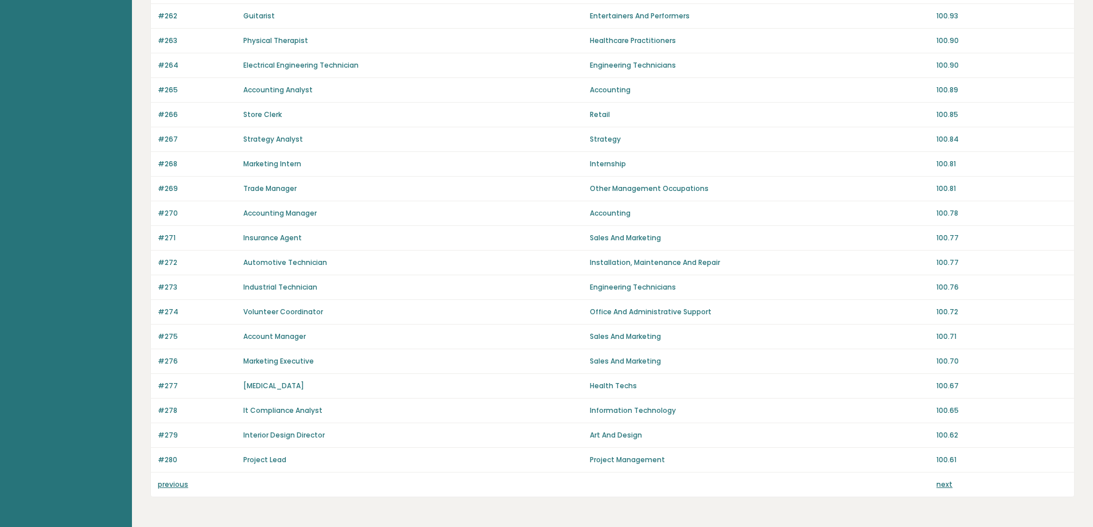
scroll to position [688, 0]
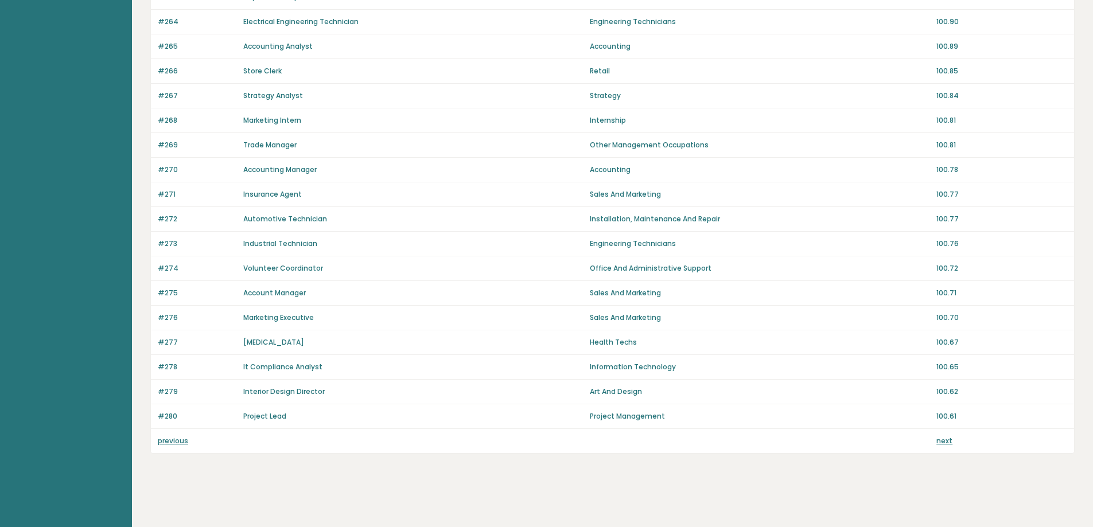
click at [170, 441] on link "previous" at bounding box center [173, 441] width 30 height 10
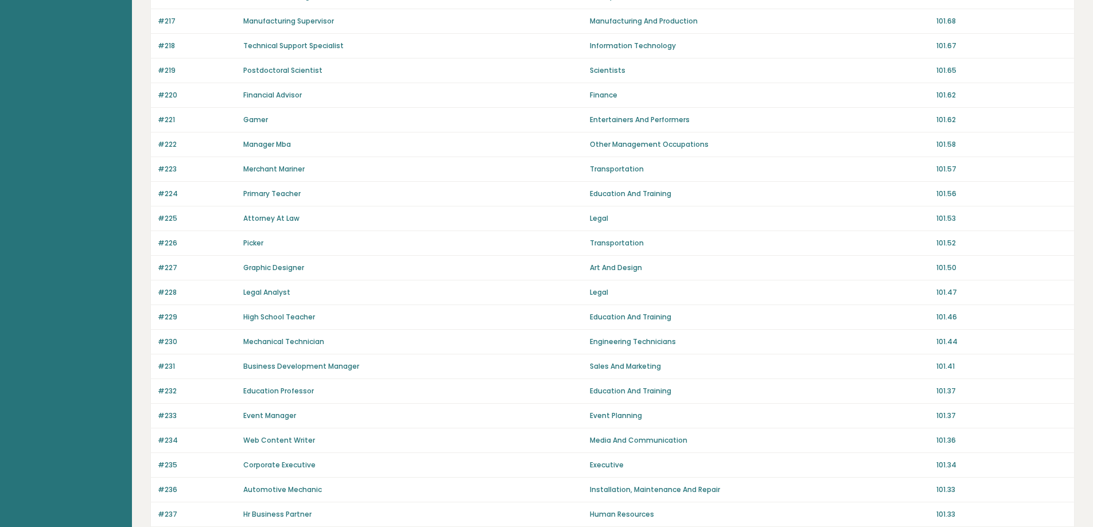
scroll to position [688, 0]
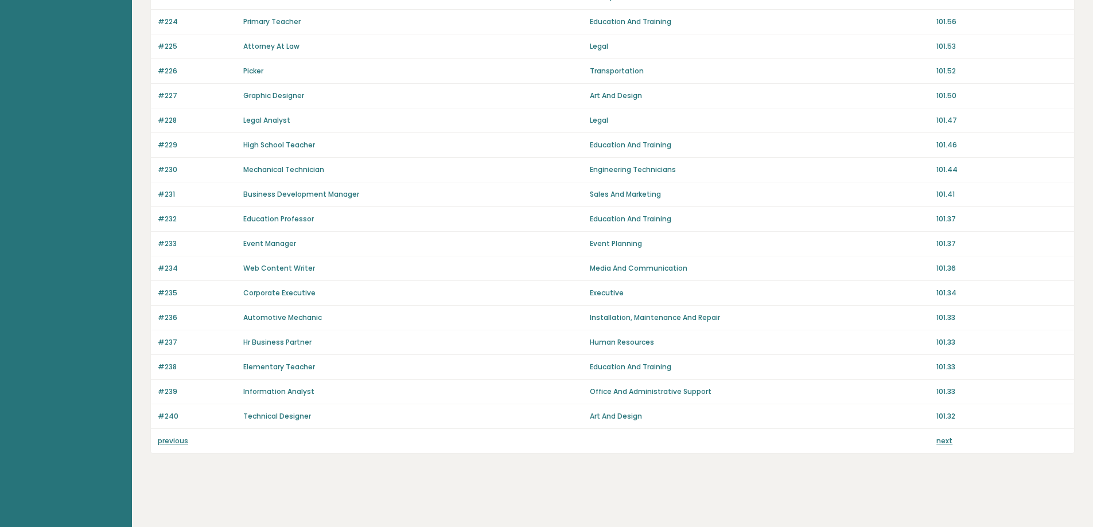
click at [173, 442] on link "previous" at bounding box center [173, 441] width 30 height 10
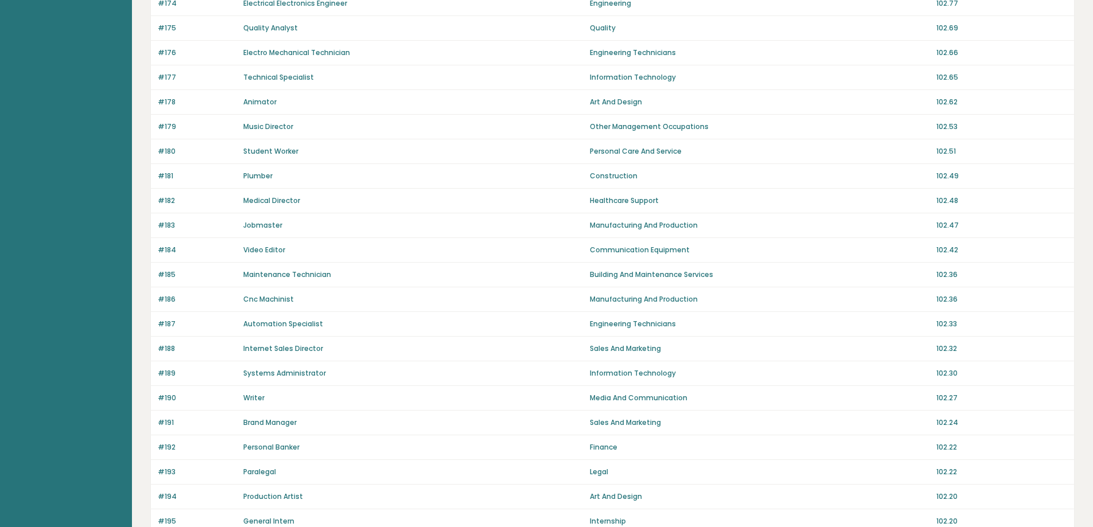
scroll to position [688, 0]
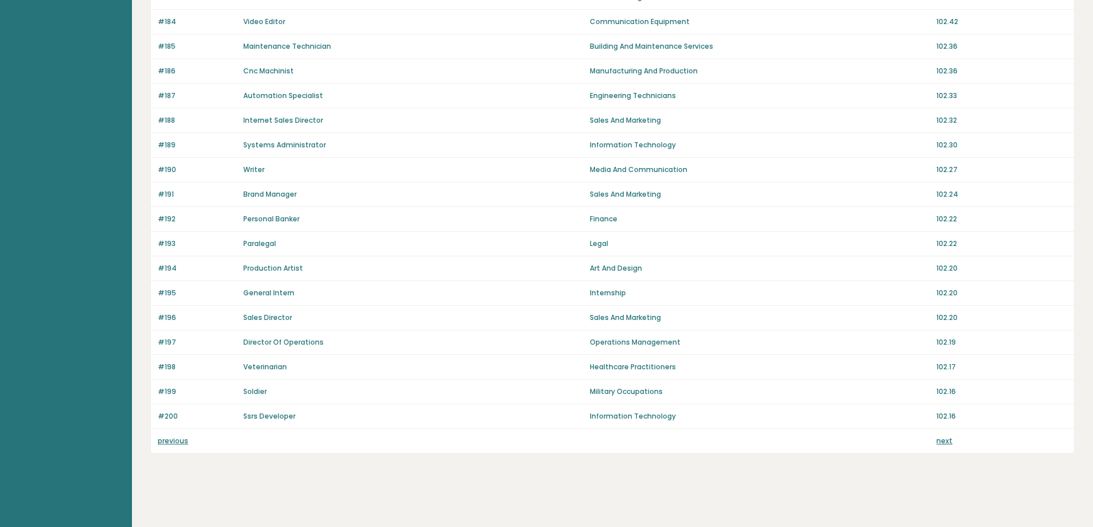
click at [173, 438] on link "previous" at bounding box center [173, 441] width 30 height 10
